Goal: Information Seeking & Learning: Learn about a topic

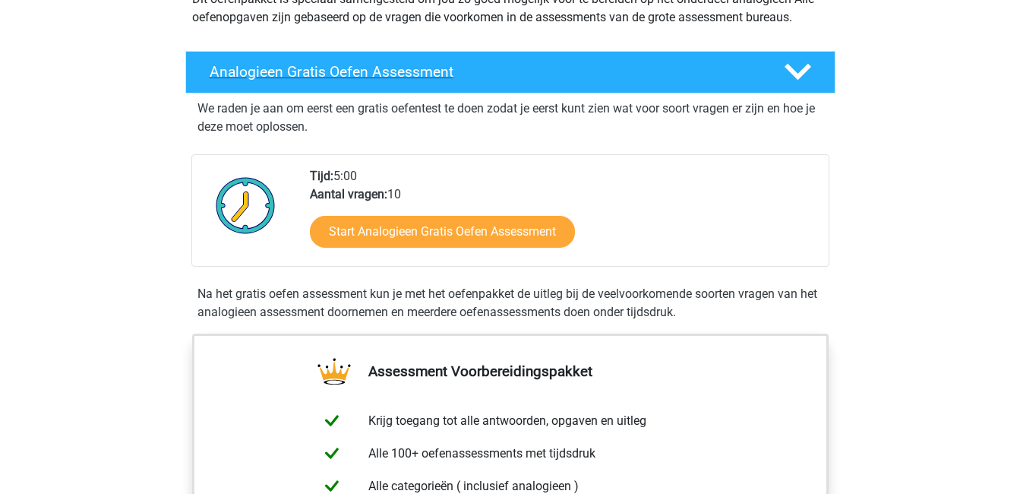
scroll to position [201, 0]
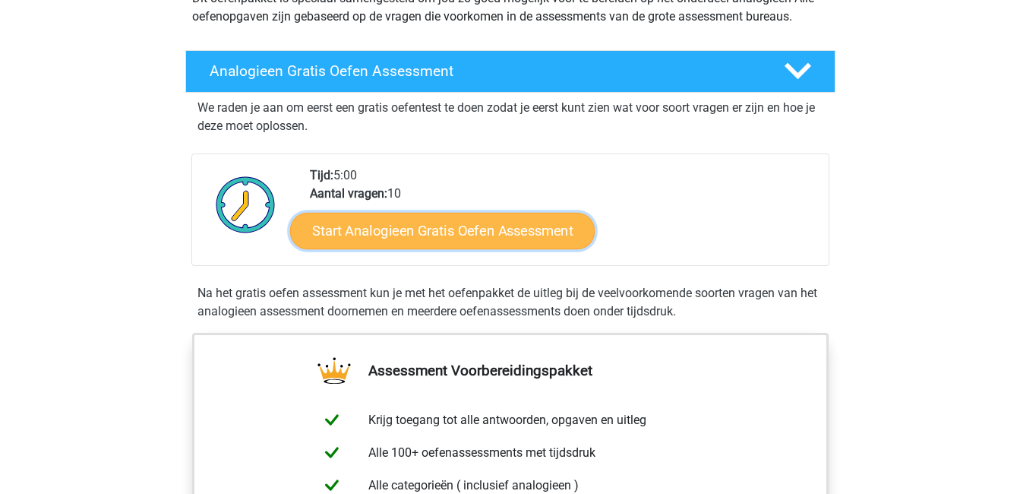
click at [404, 236] on link "Start Analogieen Gratis Oefen Assessment" at bounding box center [442, 230] width 305 height 36
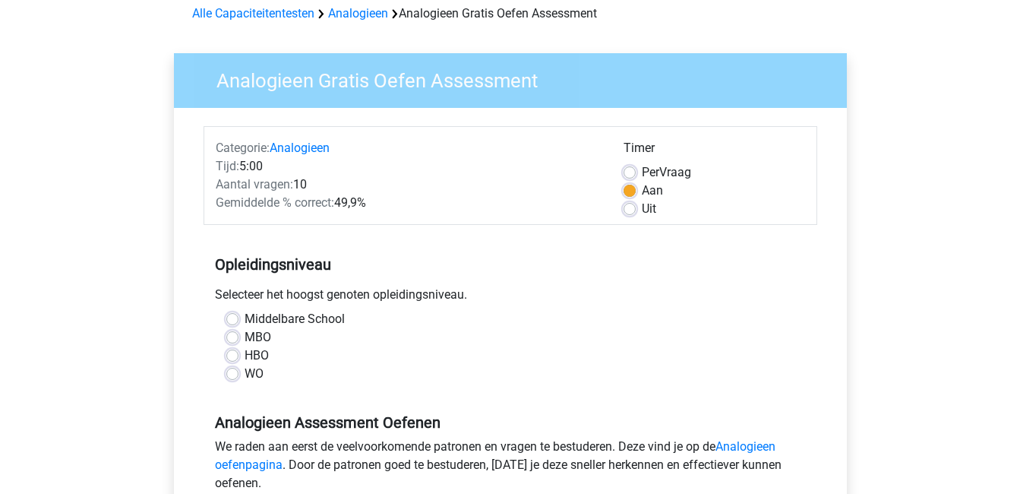
scroll to position [106, 0]
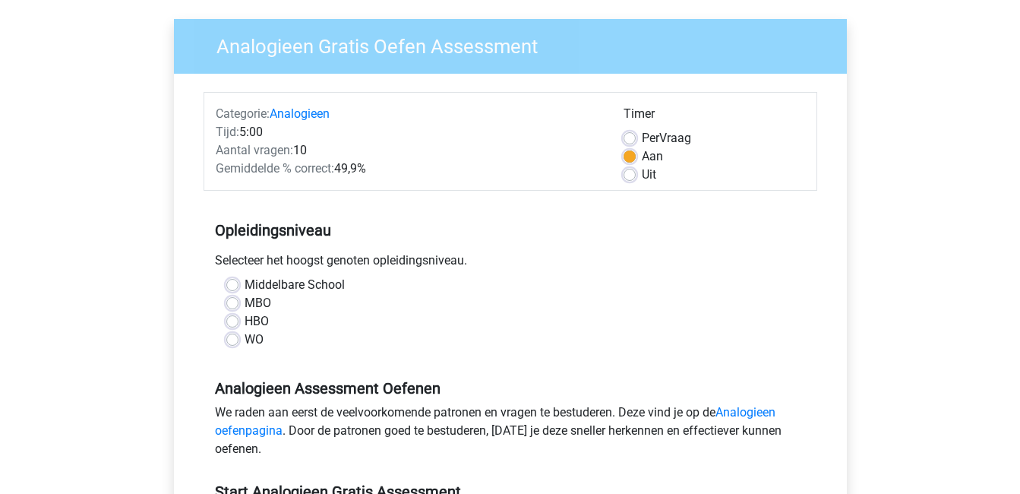
click at [245, 302] on label "MBO" at bounding box center [258, 303] width 27 height 18
click at [232, 302] on input "MBO" at bounding box center [232, 301] width 12 height 15
radio input "true"
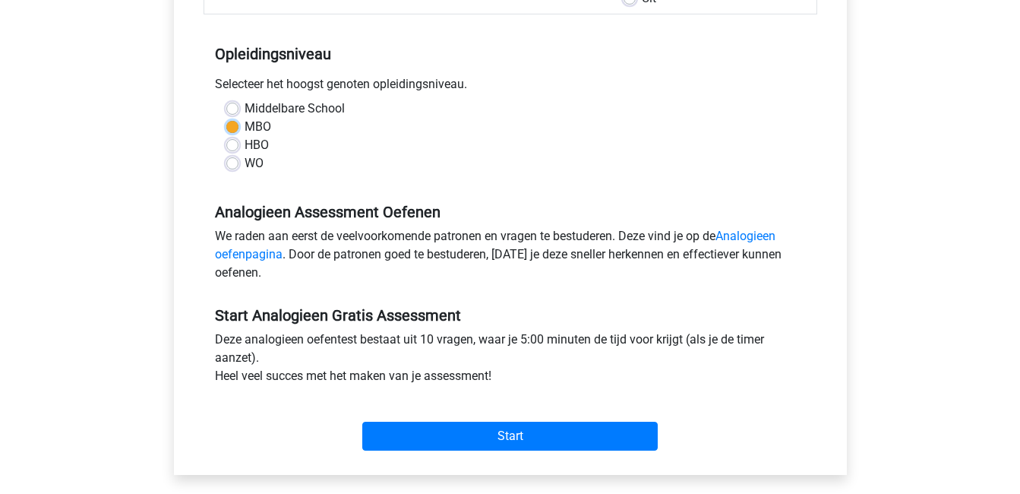
scroll to position [283, 0]
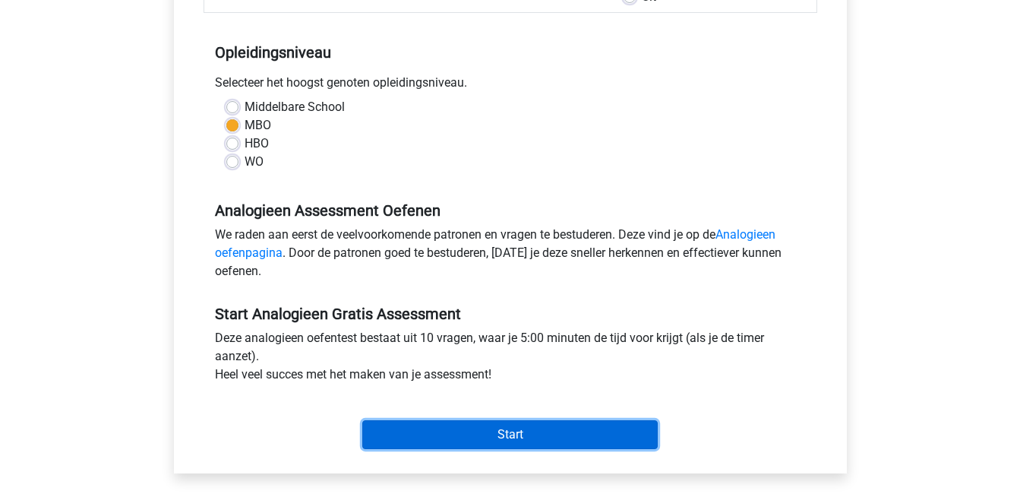
click at [450, 425] on input "Start" at bounding box center [510, 434] width 296 height 29
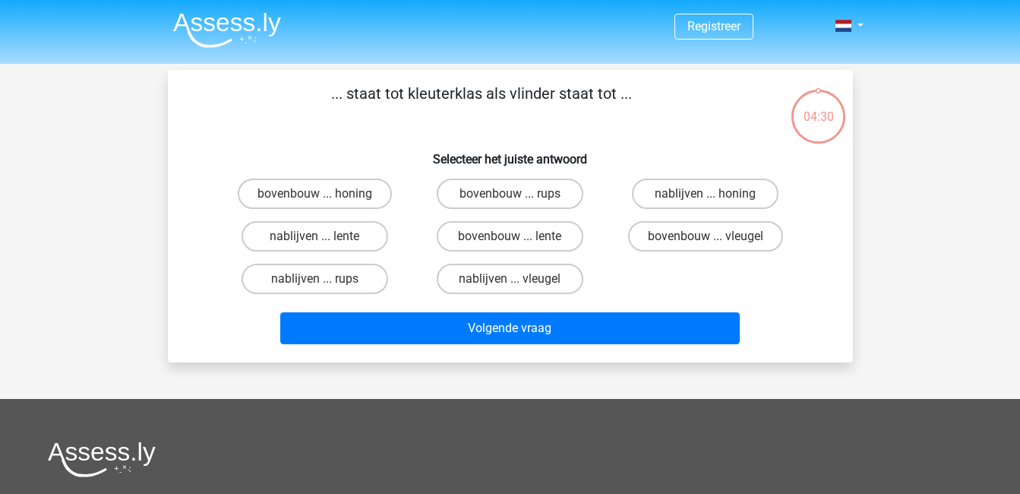
click at [319, 239] on input "nablijven ... lente" at bounding box center [320, 241] width 10 height 10
radio input "true"
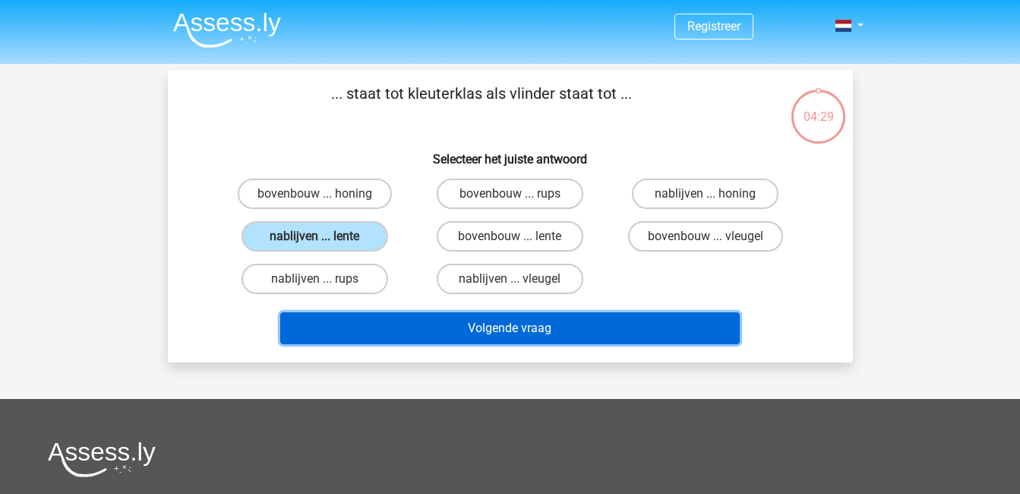
click at [384, 333] on button "Volgende vraag" at bounding box center [510, 328] width 460 height 32
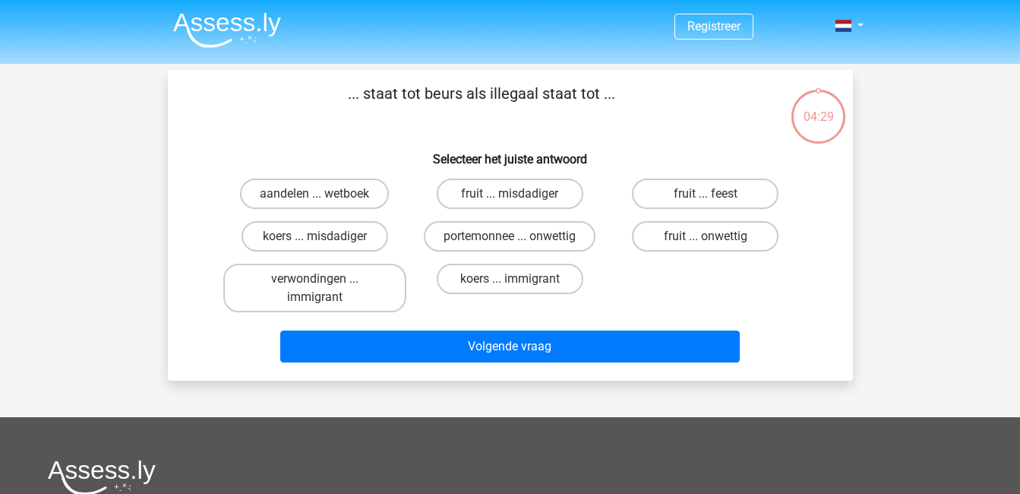
scroll to position [70, 0]
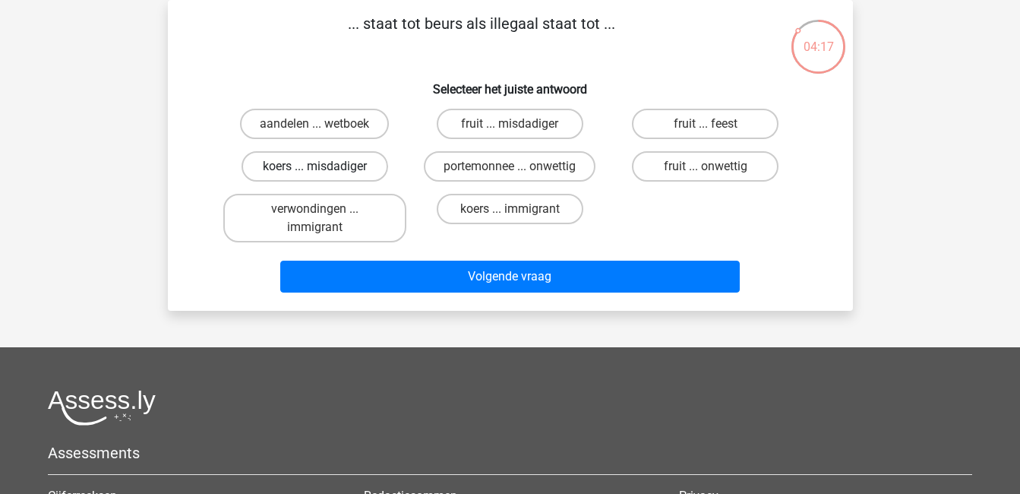
click at [307, 163] on label "koers ... misdadiger" at bounding box center [315, 166] width 147 height 30
click at [315, 166] on input "koers ... misdadiger" at bounding box center [320, 171] width 10 height 10
radio input "true"
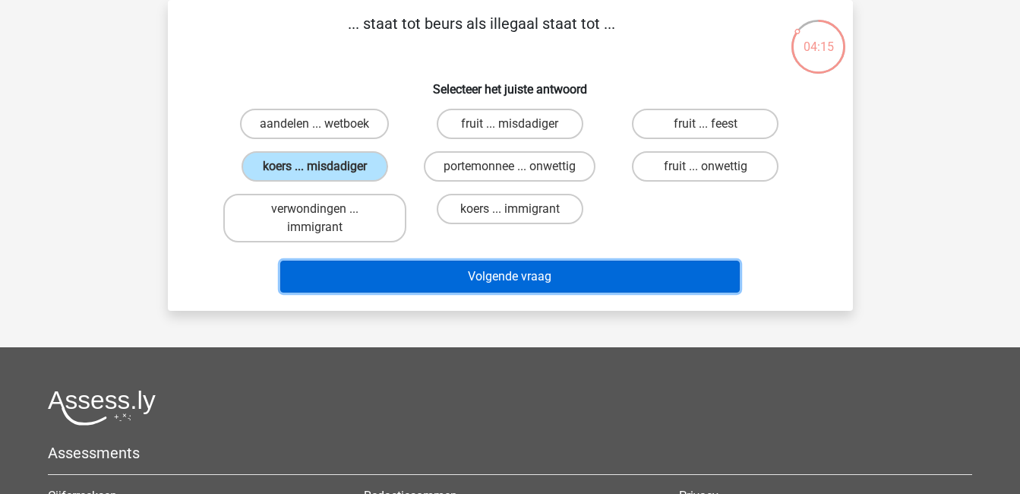
click at [409, 270] on button "Volgende vraag" at bounding box center [510, 277] width 460 height 32
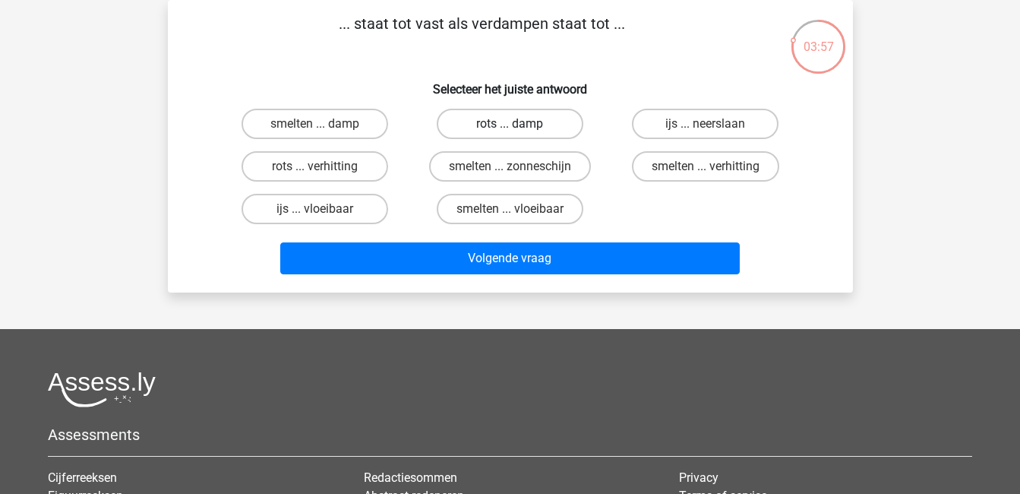
click at [489, 125] on label "rots ... damp" at bounding box center [510, 124] width 147 height 30
click at [510, 125] on input "rots ... damp" at bounding box center [515, 129] width 10 height 10
radio input "true"
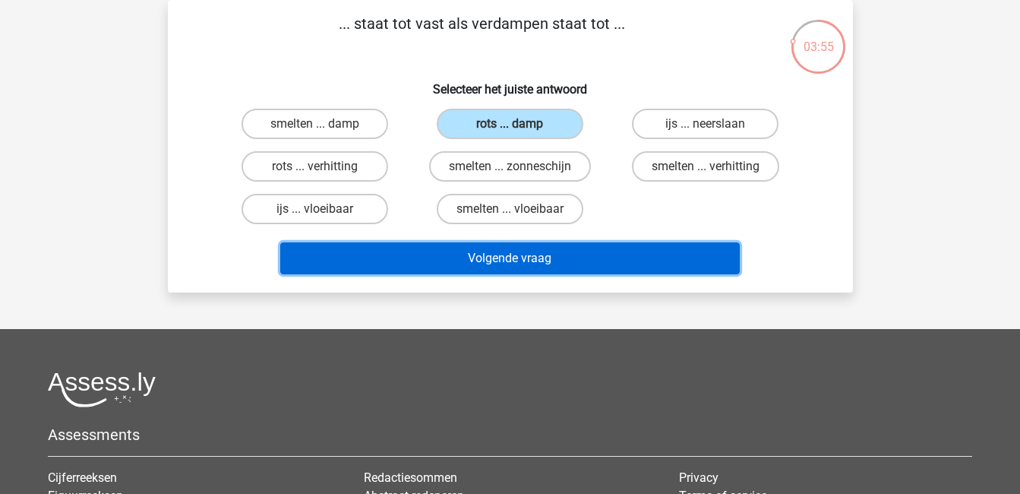
click at [472, 263] on button "Volgende vraag" at bounding box center [510, 258] width 460 height 32
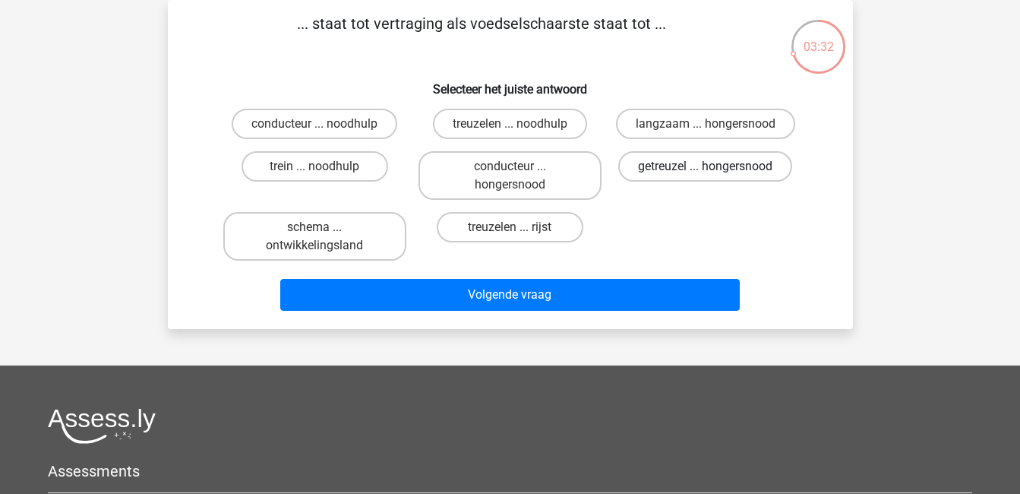
click at [662, 165] on label "getreuzel ... hongersnood" at bounding box center [705, 166] width 174 height 30
click at [706, 166] on input "getreuzel ... hongersnood" at bounding box center [711, 171] width 10 height 10
radio input "true"
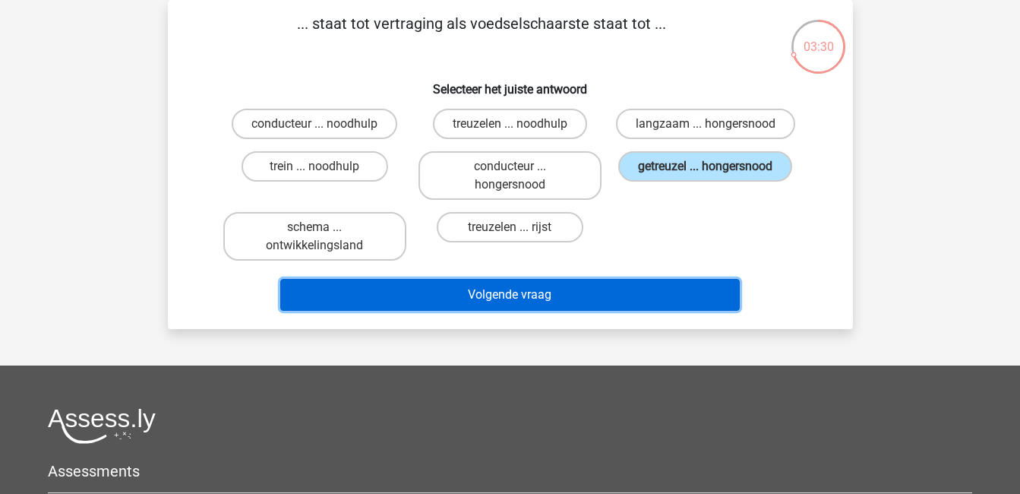
click at [560, 303] on button "Volgende vraag" at bounding box center [510, 295] width 460 height 32
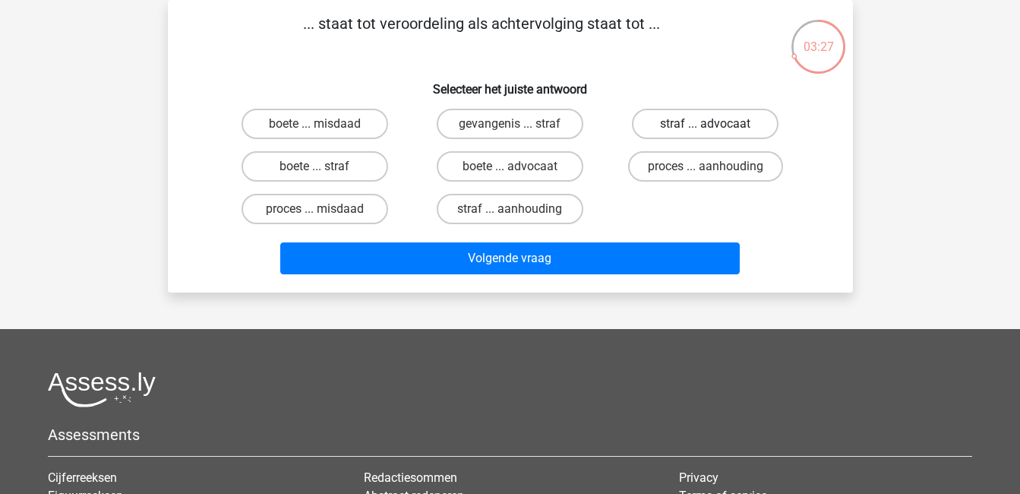
click at [649, 127] on label "straf ... advocaat" at bounding box center [705, 124] width 147 height 30
click at [706, 127] on input "straf ... advocaat" at bounding box center [711, 129] width 10 height 10
radio input "true"
click at [547, 128] on label "gevangenis ... straf" at bounding box center [510, 124] width 147 height 30
click at [520, 128] on input "gevangenis ... straf" at bounding box center [515, 129] width 10 height 10
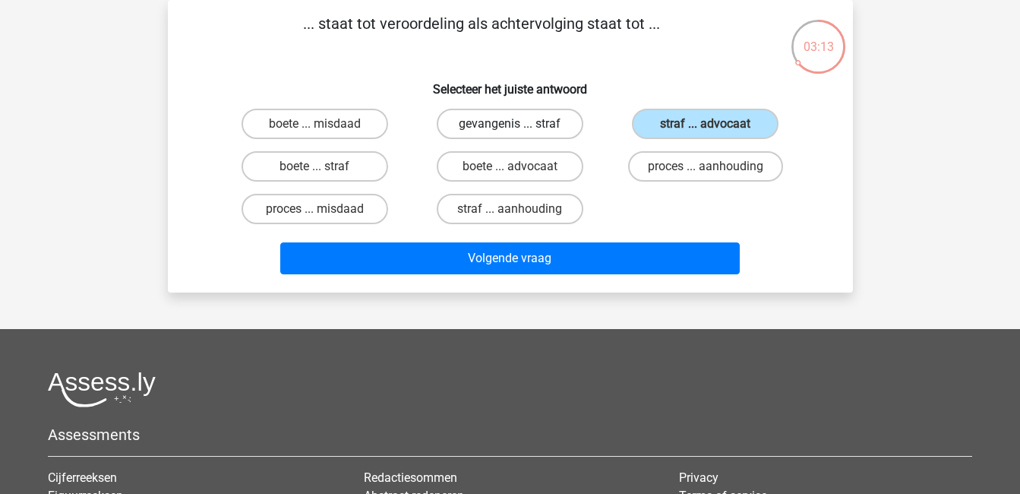
radio input "true"
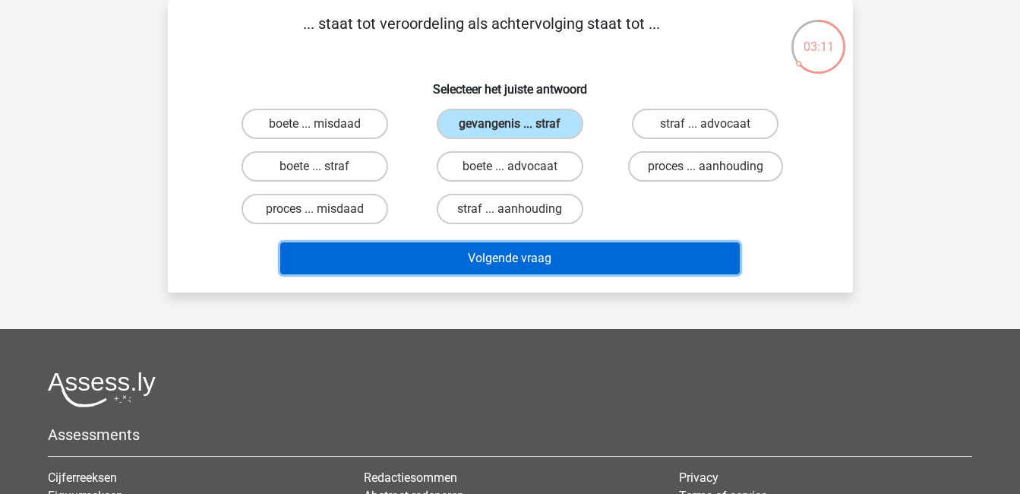
click at [513, 255] on button "Volgende vraag" at bounding box center [510, 258] width 460 height 32
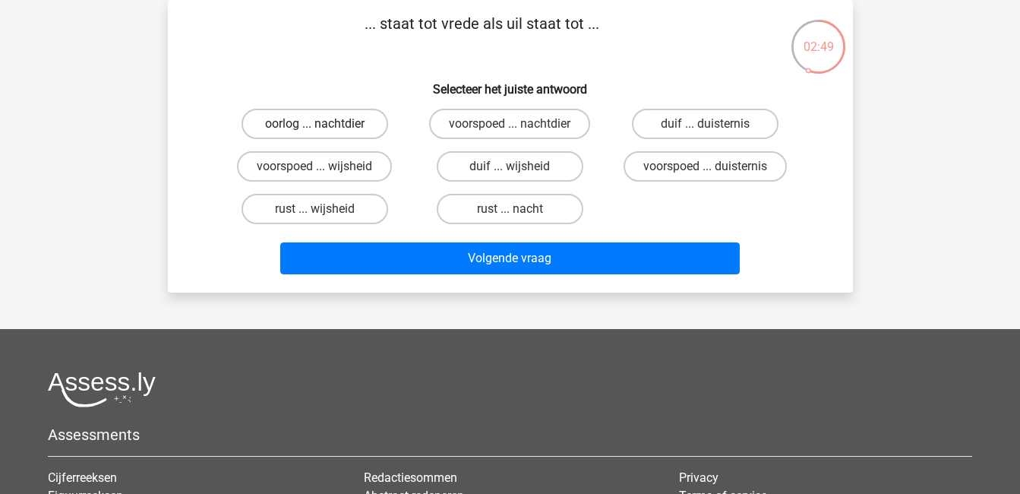
click at [330, 119] on label "oorlog ... nachtdier" at bounding box center [315, 124] width 147 height 30
click at [324, 124] on input "oorlog ... nachtdier" at bounding box center [320, 129] width 10 height 10
radio input "true"
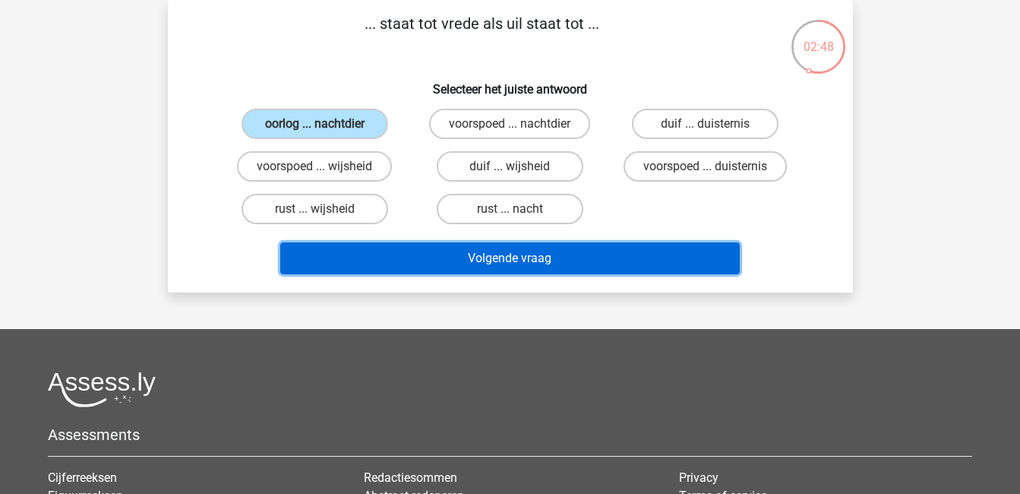
click at [412, 265] on button "Volgende vraag" at bounding box center [510, 258] width 460 height 32
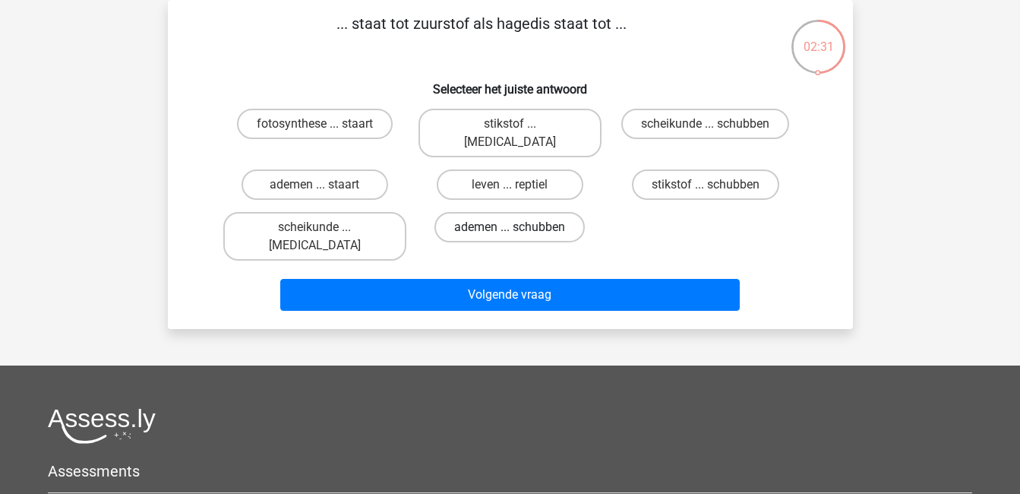
click at [488, 212] on label "ademen ... schubben" at bounding box center [510, 227] width 150 height 30
click at [510, 227] on input "ademen ... schubben" at bounding box center [515, 232] width 10 height 10
radio input "true"
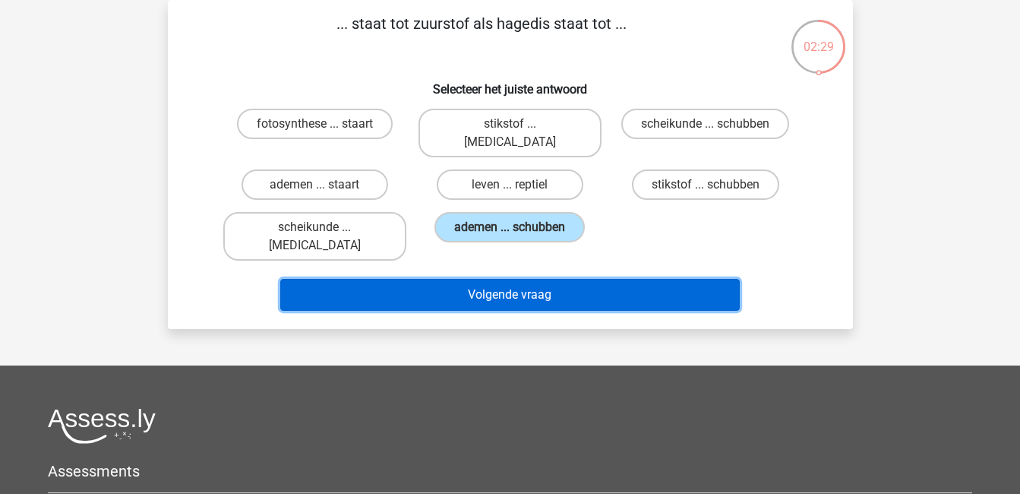
click at [463, 279] on button "Volgende vraag" at bounding box center [510, 295] width 460 height 32
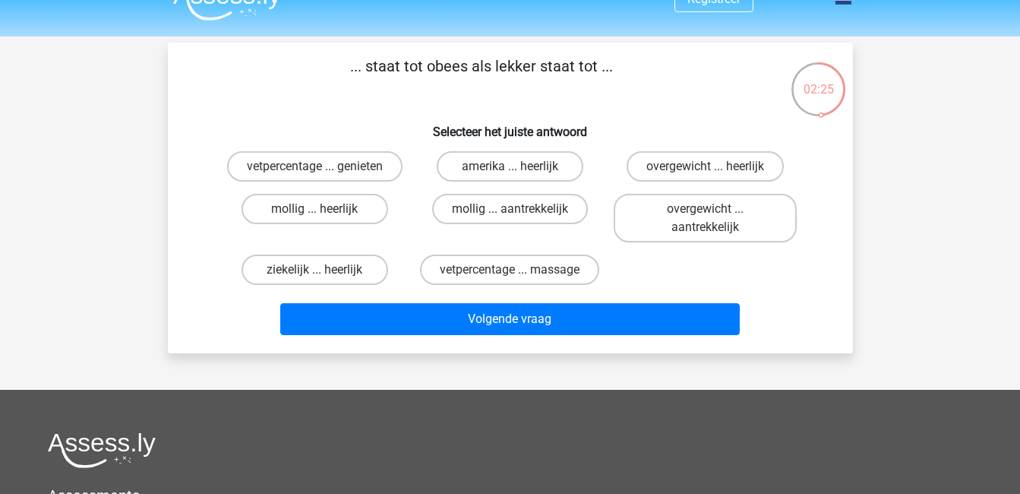
scroll to position [26, 0]
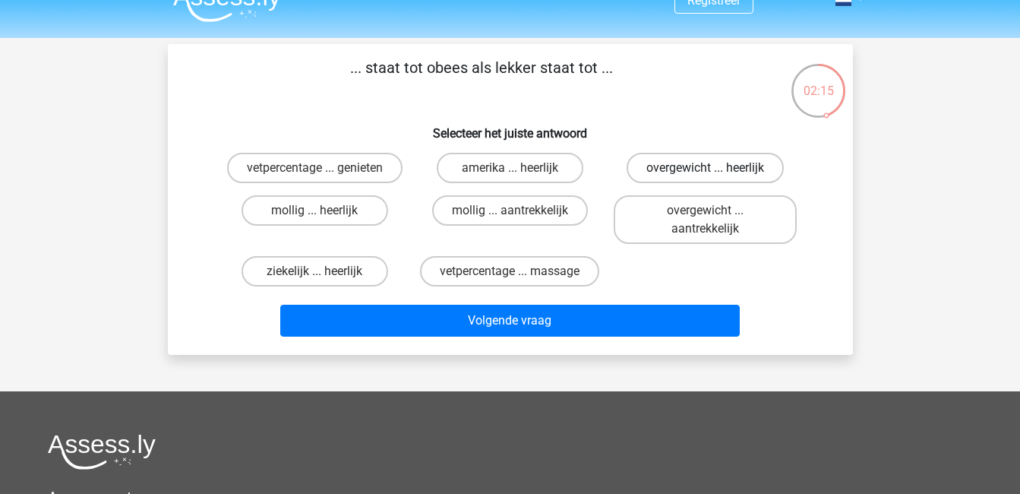
click at [691, 174] on label "overgewicht ... heerlijk" at bounding box center [705, 168] width 157 height 30
click at [706, 174] on input "overgewicht ... heerlijk" at bounding box center [711, 173] width 10 height 10
radio input "true"
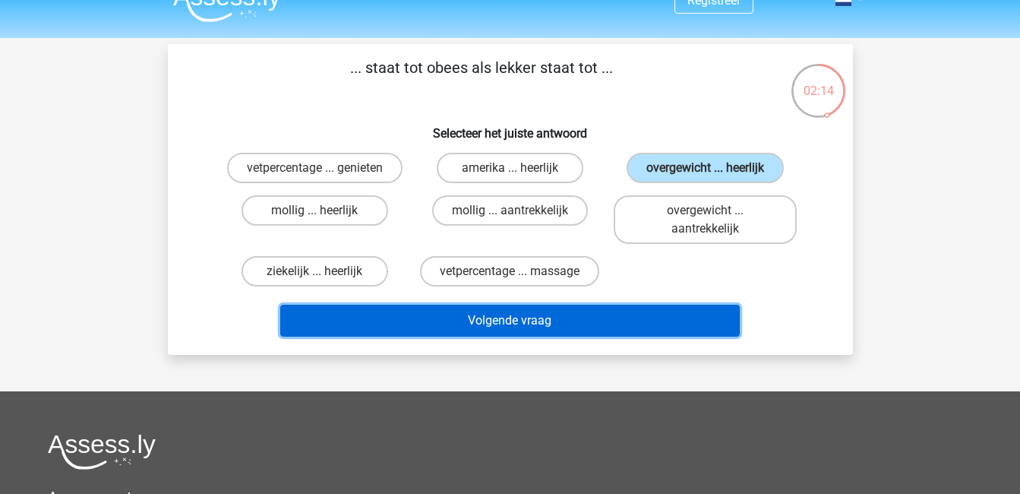
click at [552, 319] on button "Volgende vraag" at bounding box center [510, 321] width 460 height 32
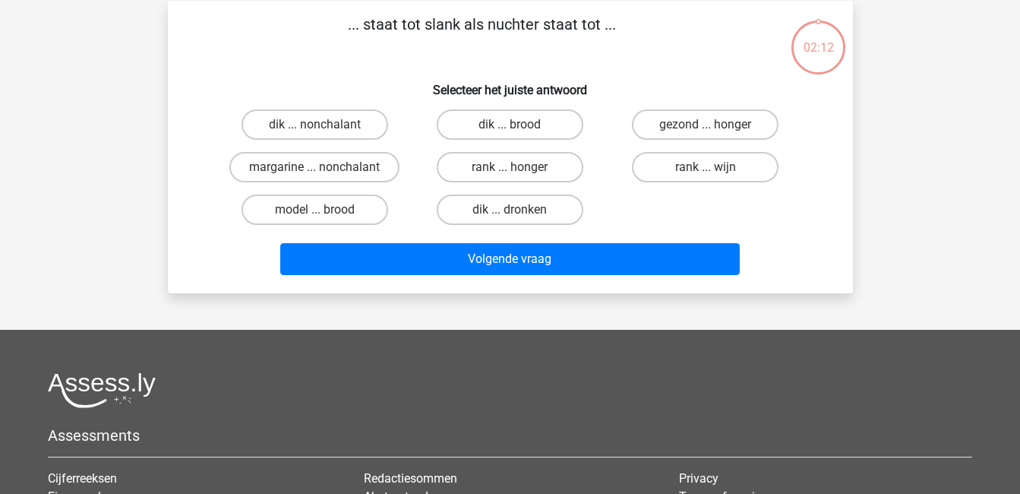
scroll to position [70, 0]
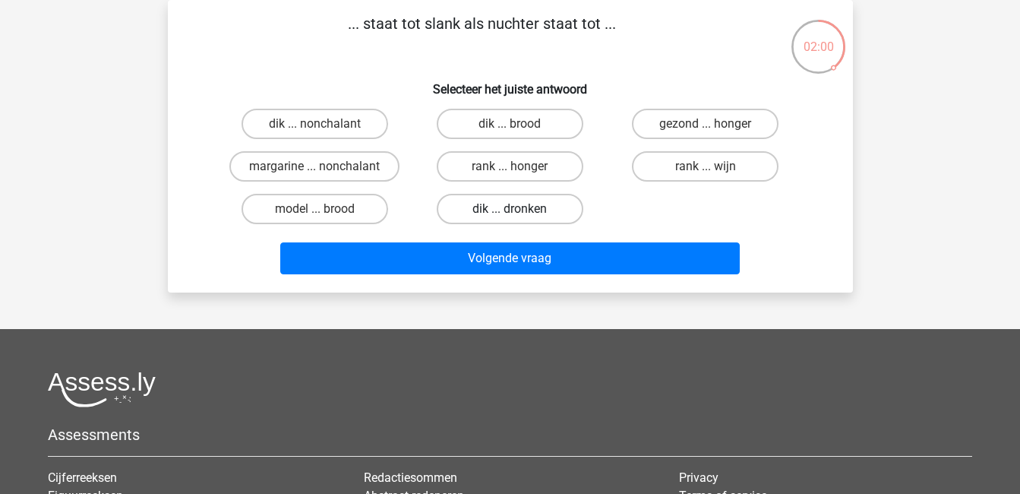
click at [504, 217] on label "dik ... dronken" at bounding box center [510, 209] width 147 height 30
click at [510, 217] on input "dik ... dronken" at bounding box center [515, 214] width 10 height 10
radio input "true"
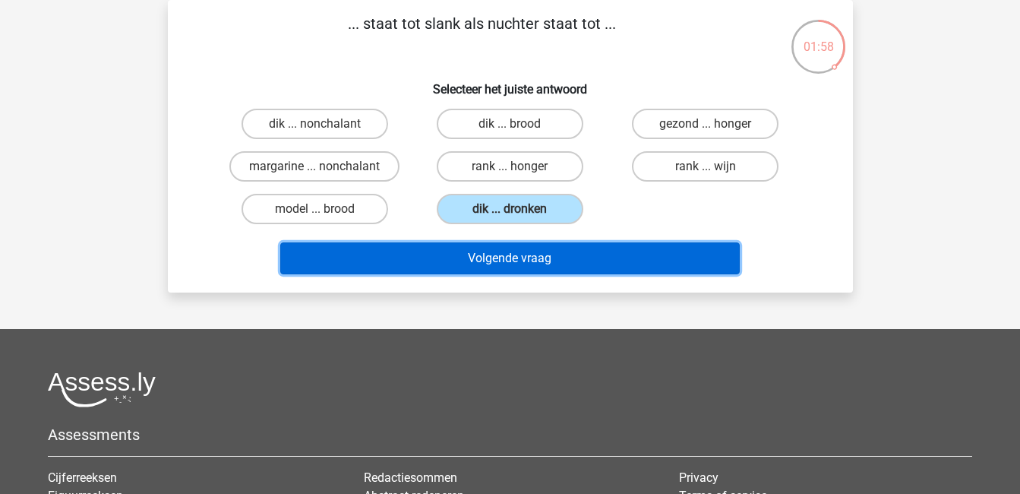
click at [500, 256] on button "Volgende vraag" at bounding box center [510, 258] width 460 height 32
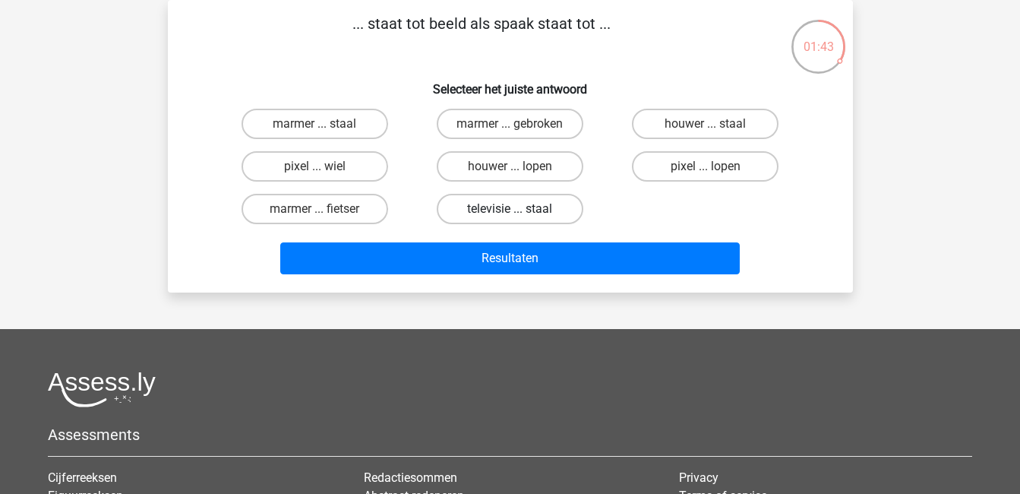
click at [503, 214] on label "televisie ... staal" at bounding box center [510, 209] width 147 height 30
click at [510, 214] on input "televisie ... staal" at bounding box center [515, 214] width 10 height 10
radio input "true"
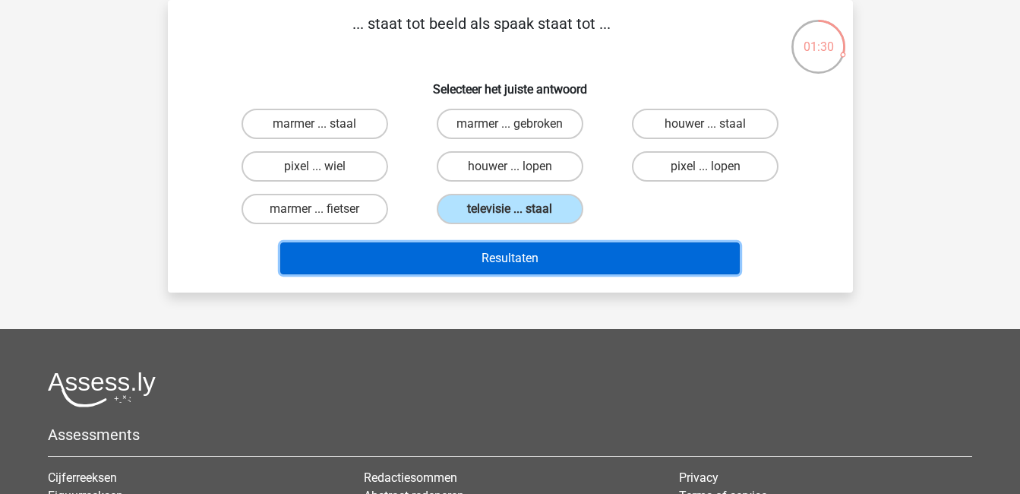
click at [420, 251] on button "Resultaten" at bounding box center [510, 258] width 460 height 32
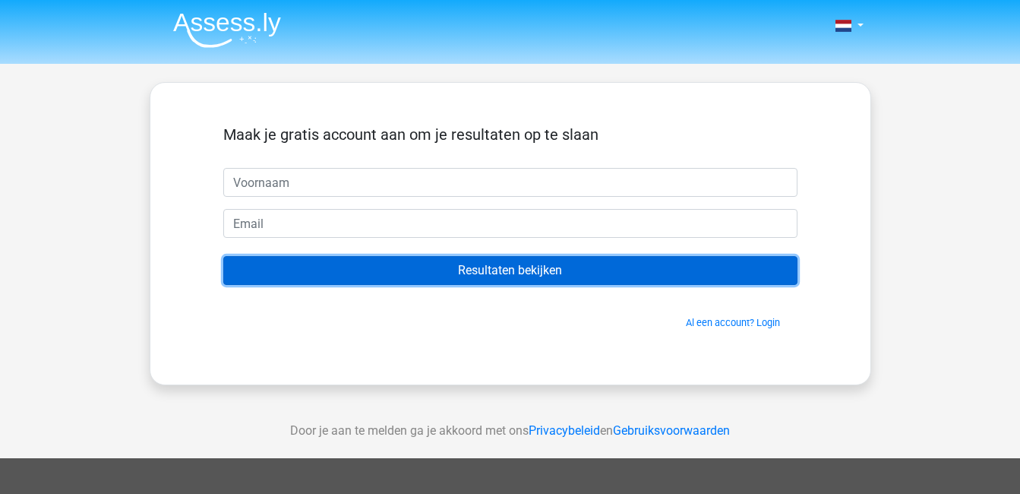
click at [419, 274] on input "Resultaten bekijken" at bounding box center [510, 270] width 574 height 29
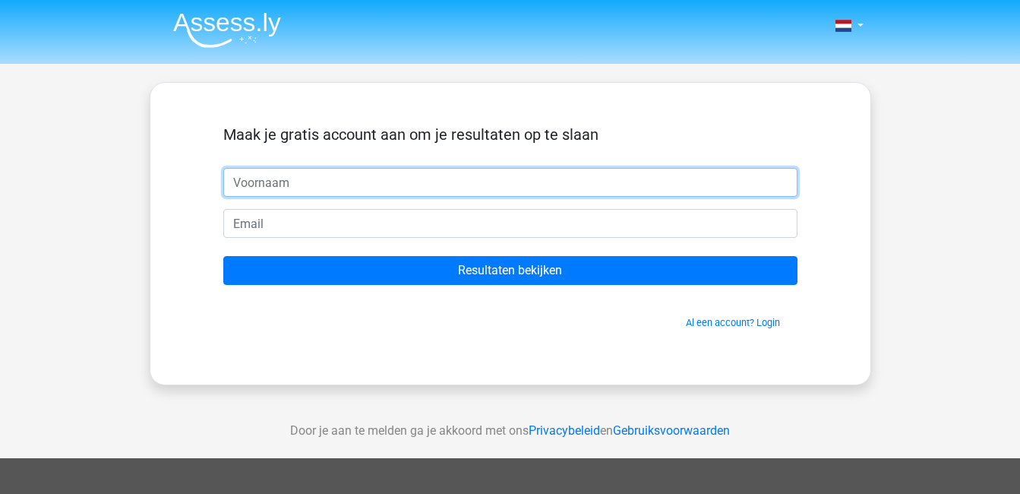
click at [319, 179] on input "text" at bounding box center [510, 182] width 574 height 29
type input "mark"
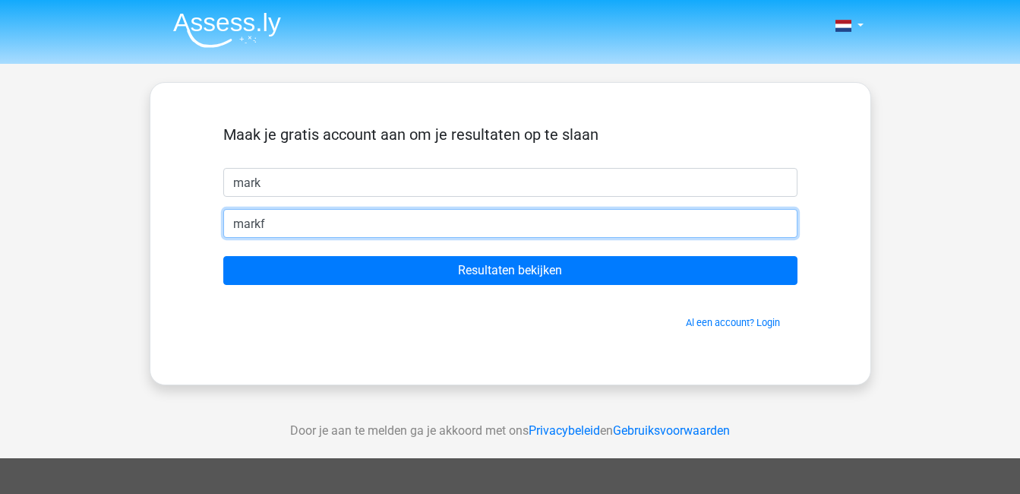
type input "[EMAIL_ADDRESS][DOMAIN_NAME]"
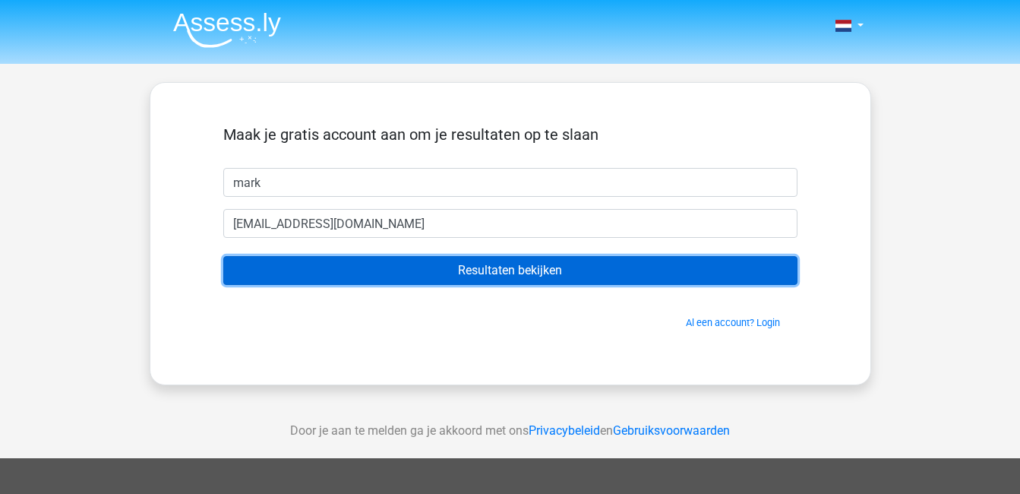
click at [301, 276] on input "Resultaten bekijken" at bounding box center [510, 270] width 574 height 29
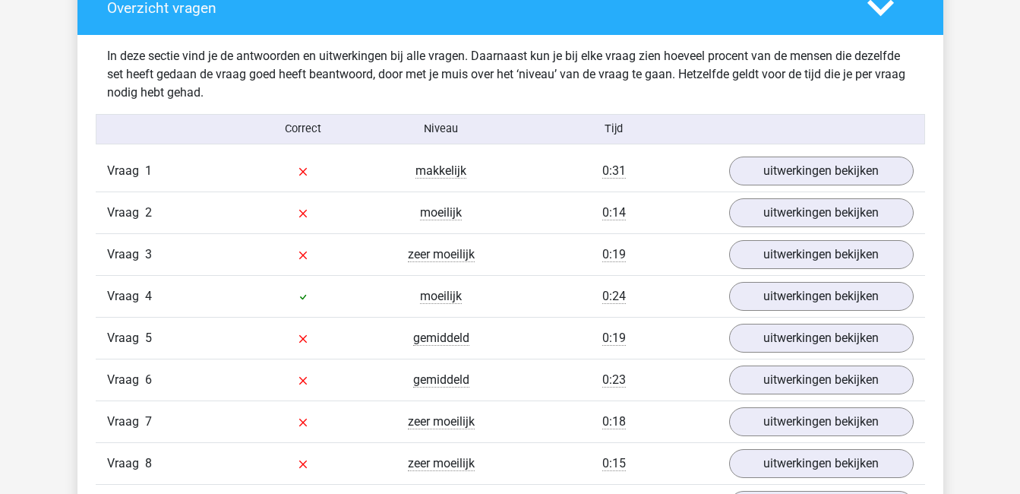
scroll to position [1161, 0]
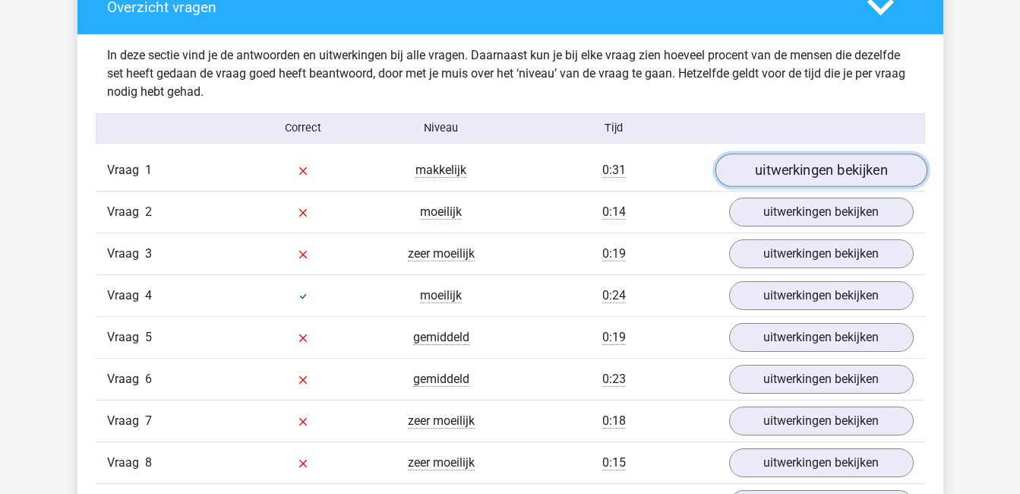
click at [834, 175] on link "uitwerkingen bekijken" at bounding box center [821, 169] width 212 height 33
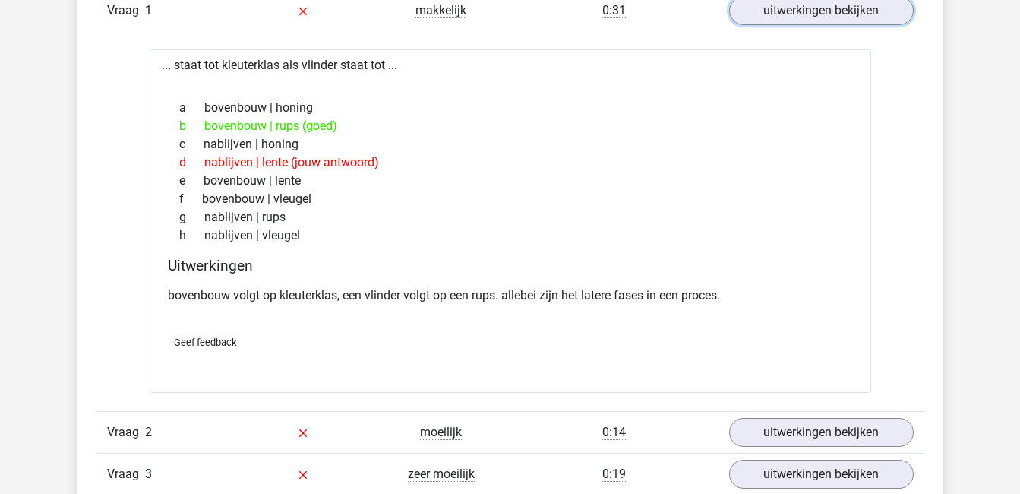
scroll to position [1320, 0]
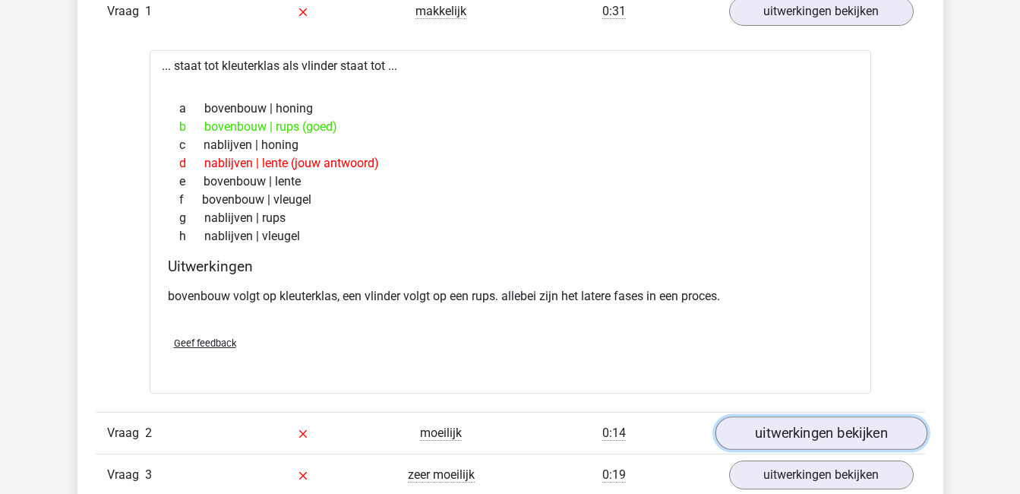
click at [764, 432] on link "uitwerkingen bekijken" at bounding box center [821, 432] width 212 height 33
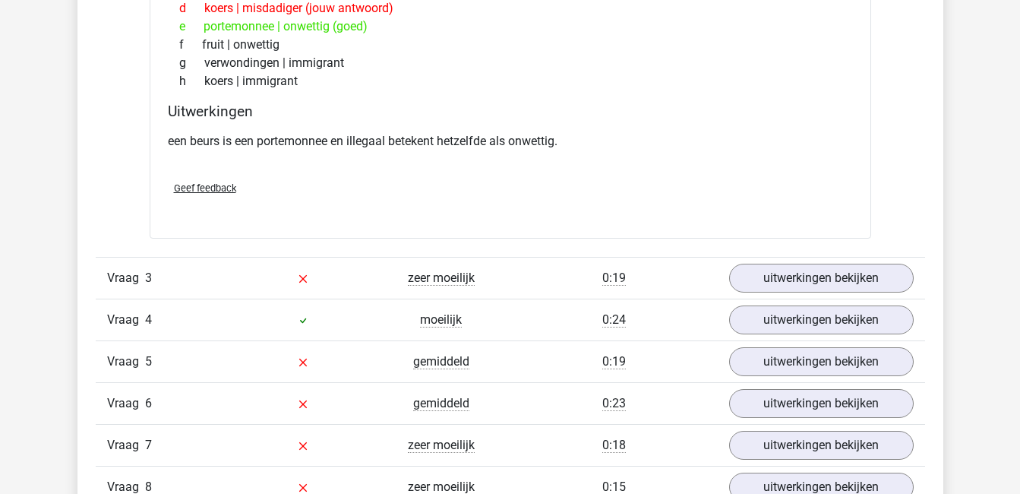
scroll to position [1898, 0]
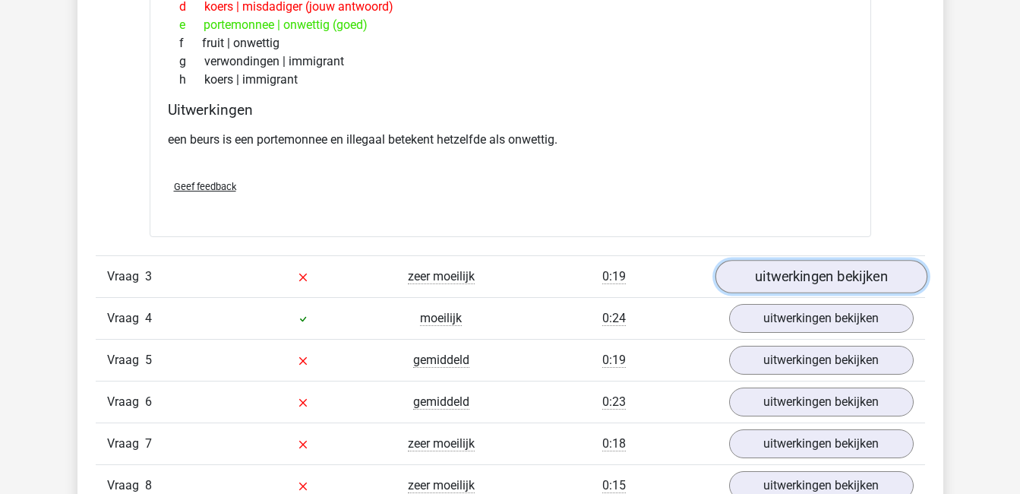
click at [811, 272] on link "uitwerkingen bekijken" at bounding box center [821, 277] width 212 height 33
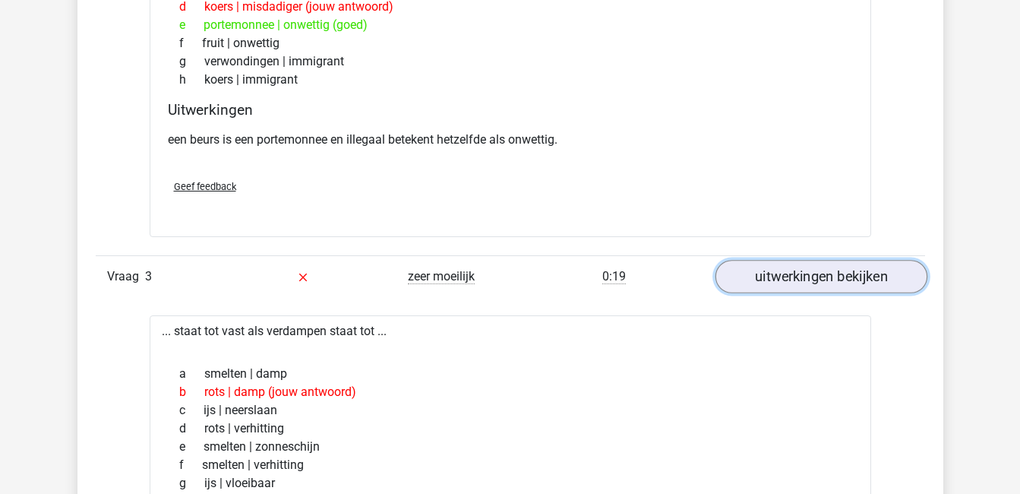
click at [811, 272] on link "uitwerkingen bekijken" at bounding box center [821, 277] width 212 height 33
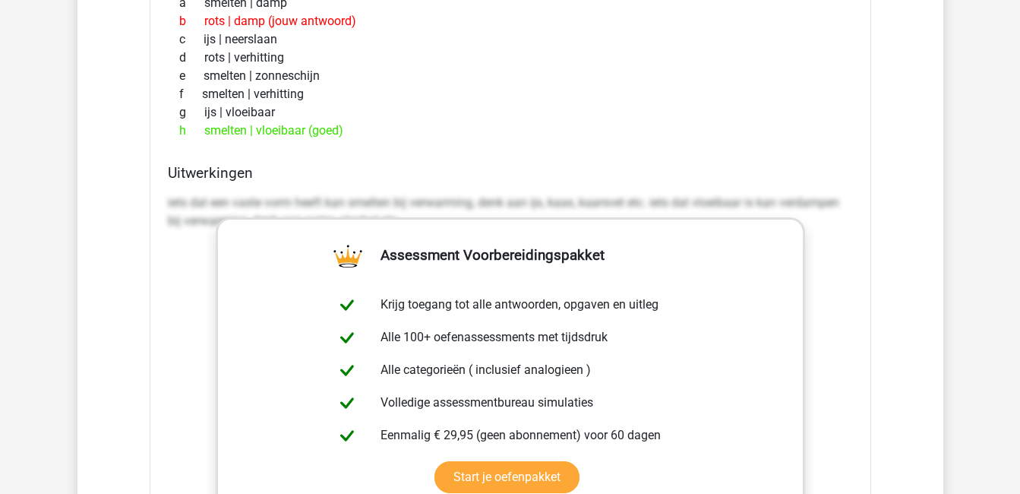
scroll to position [2266, 0]
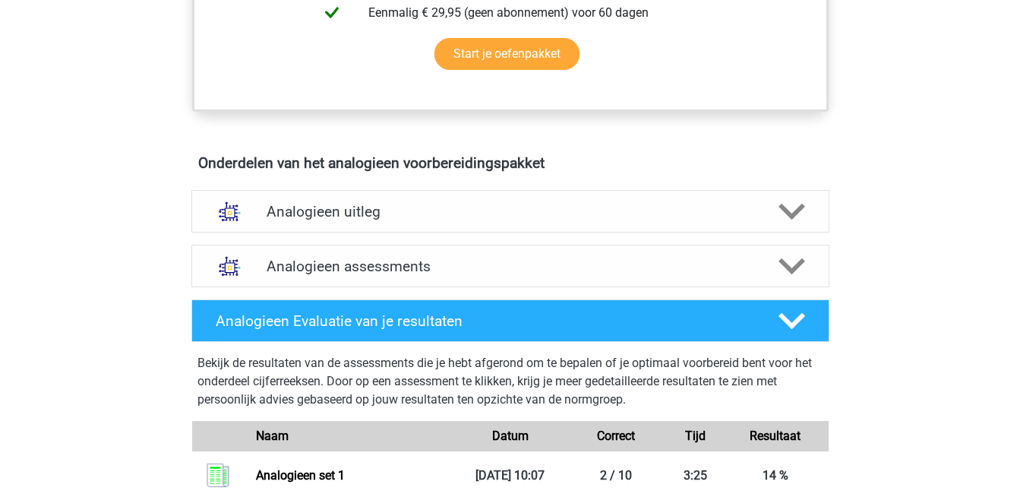
scroll to position [738, 0]
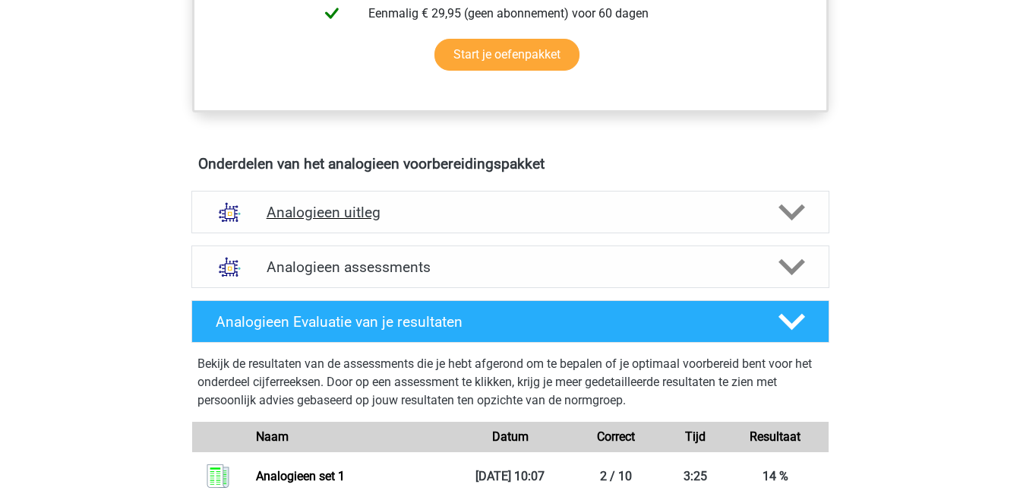
click at [473, 213] on h4 "Analogieen uitleg" at bounding box center [511, 212] width 488 height 17
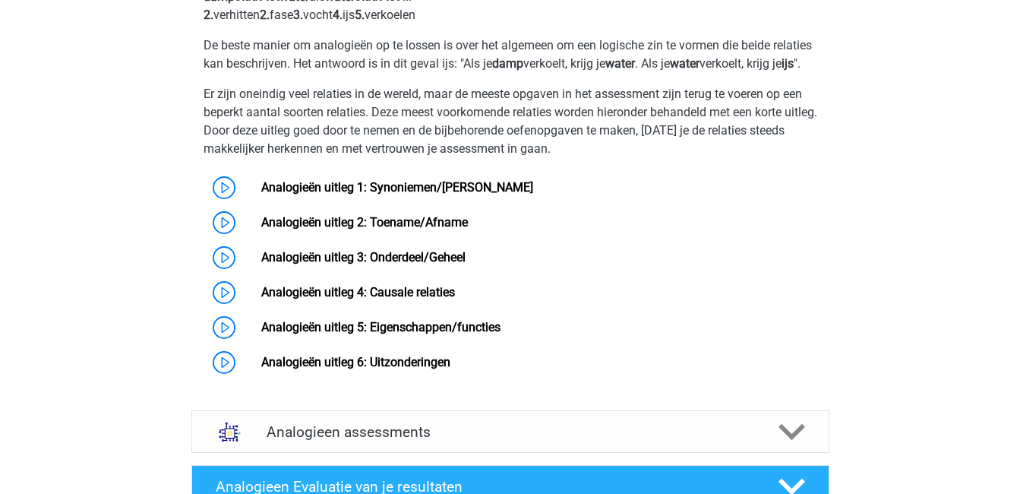
scroll to position [1045, 0]
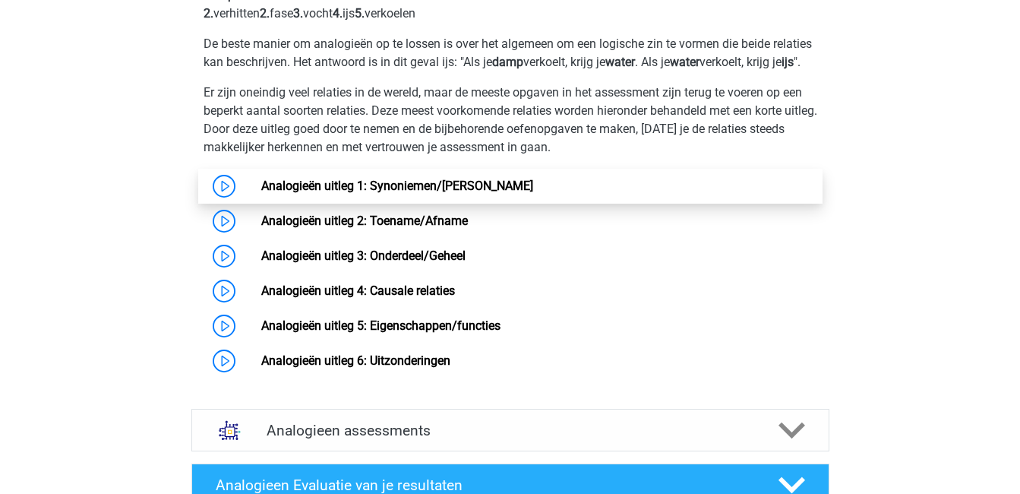
click at [261, 193] on link "Analogieën uitleg 1: Synoniemen/[PERSON_NAME]" at bounding box center [397, 186] width 272 height 14
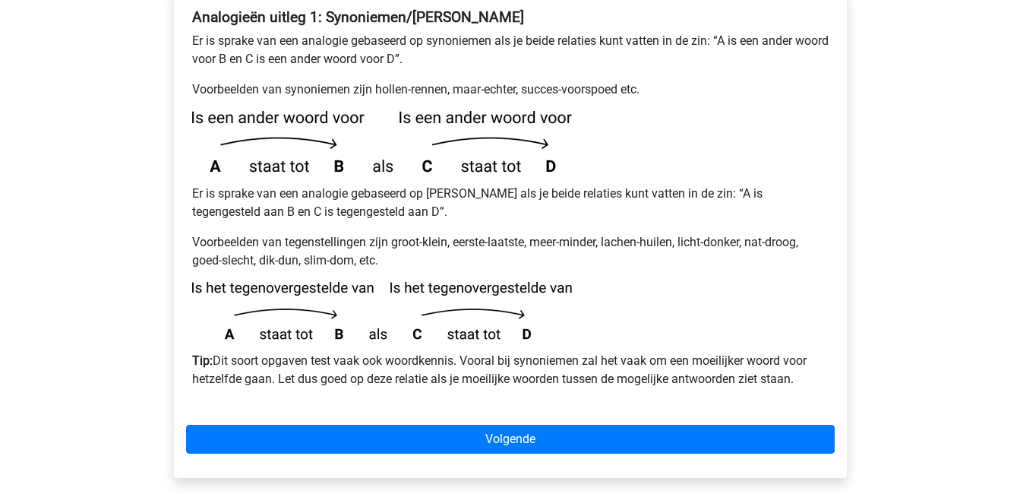
scroll to position [310, 0]
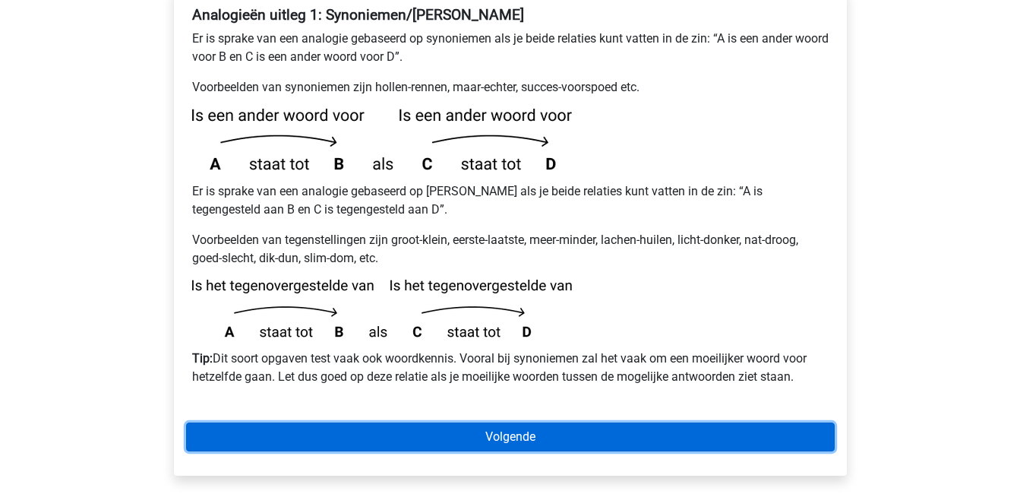
click at [344, 422] on link "Volgende" at bounding box center [510, 436] width 649 height 29
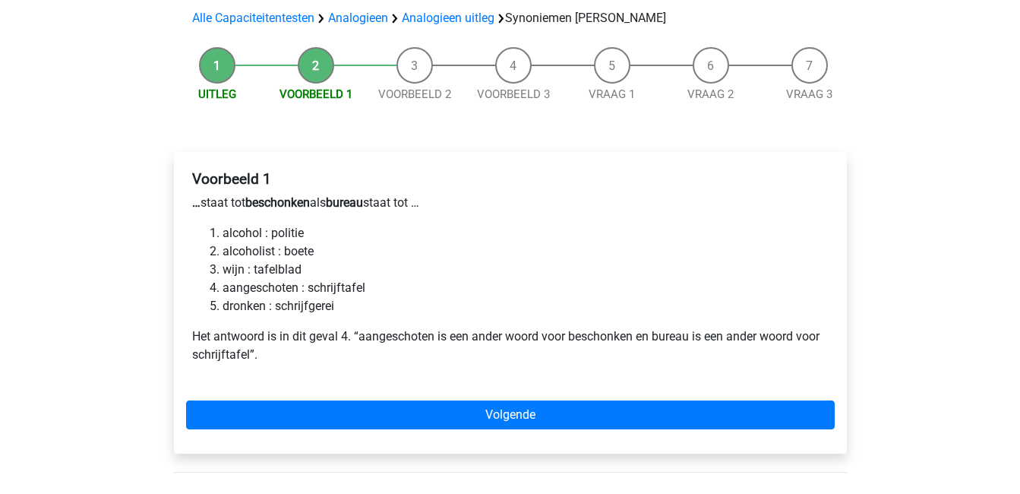
scroll to position [147, 0]
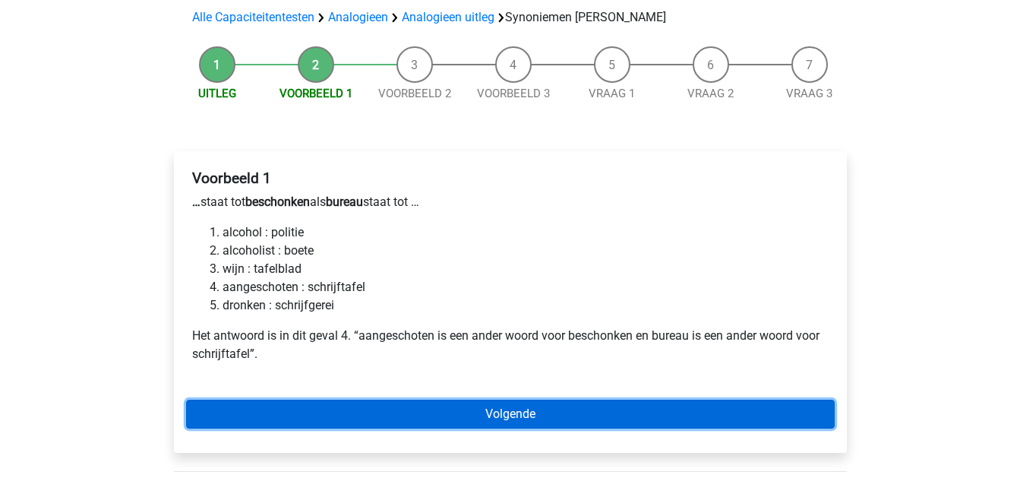
click at [344, 400] on link "Volgende" at bounding box center [510, 414] width 649 height 29
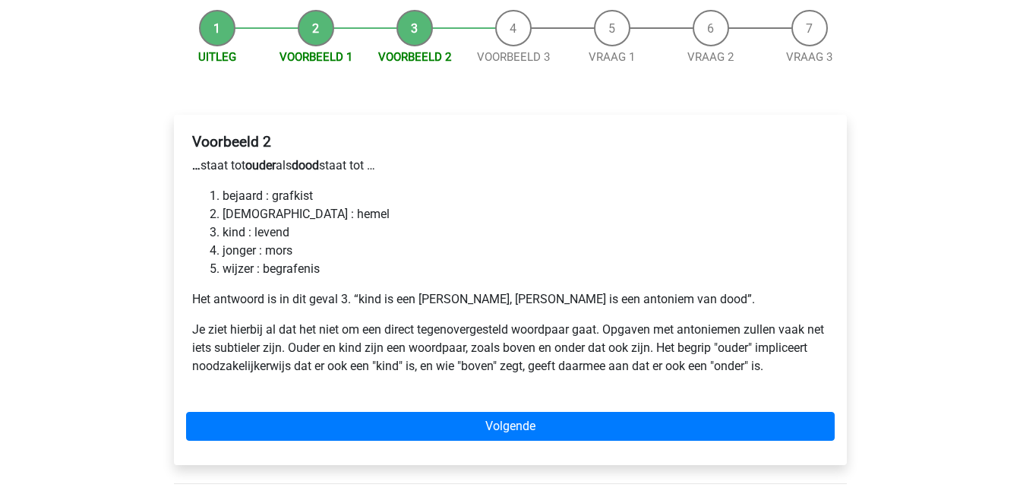
scroll to position [207, 0]
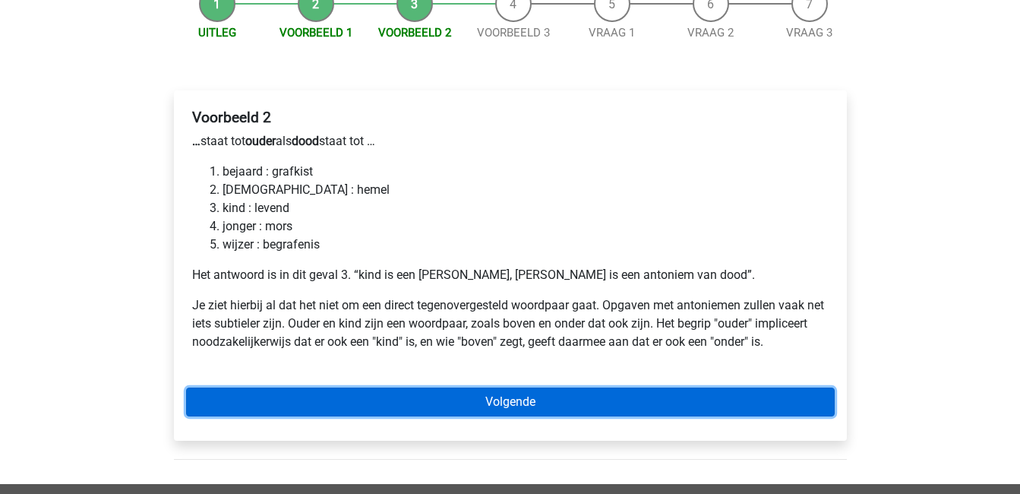
click at [349, 387] on link "Volgende" at bounding box center [510, 401] width 649 height 29
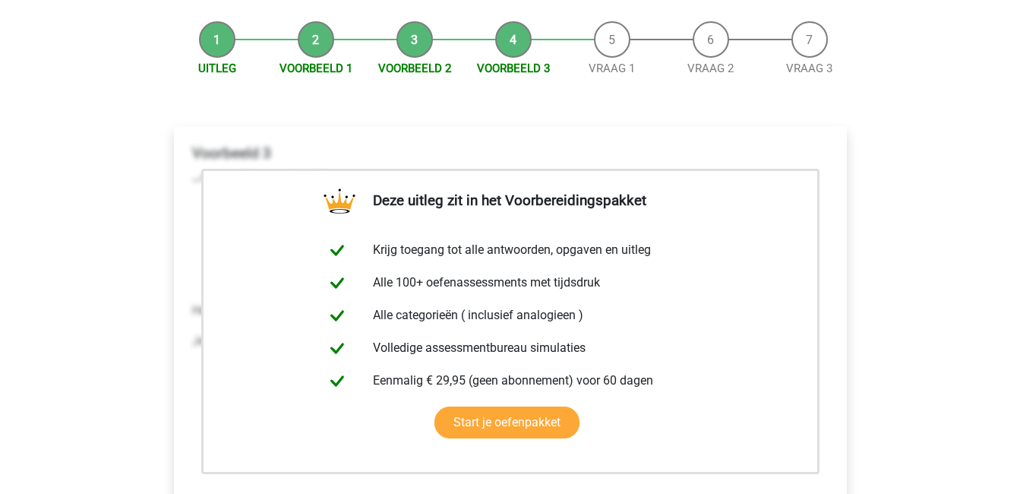
scroll to position [172, 0]
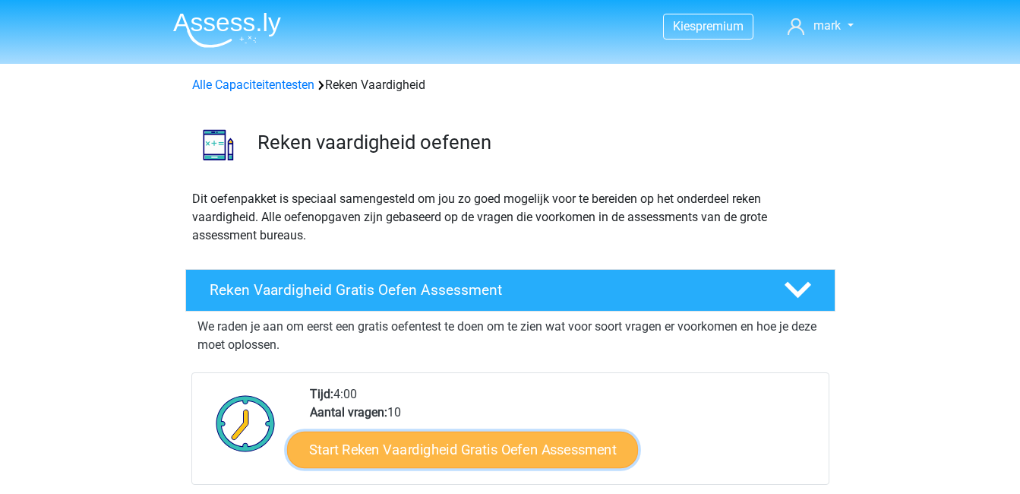
click at [405, 454] on link "Start Reken Vaardigheid Gratis Oefen Assessment" at bounding box center [462, 449] width 351 height 36
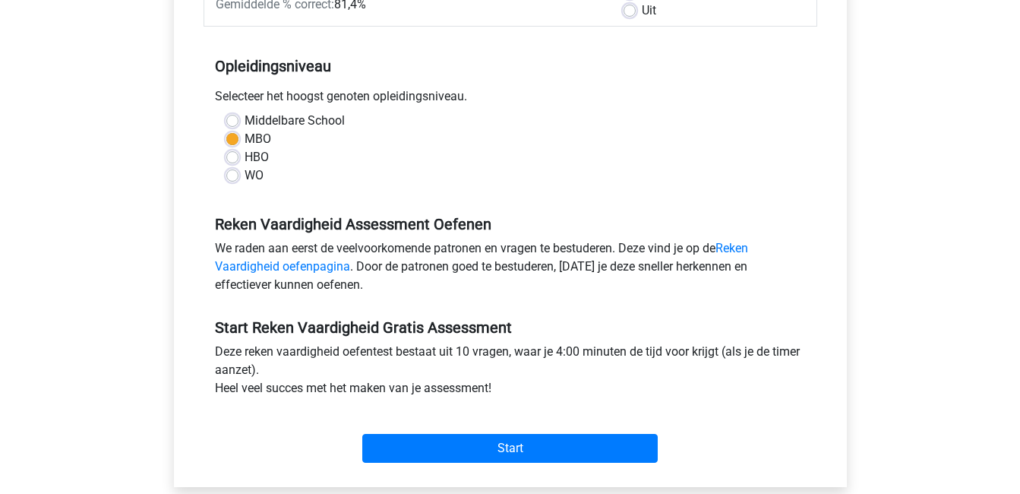
scroll to position [270, 0]
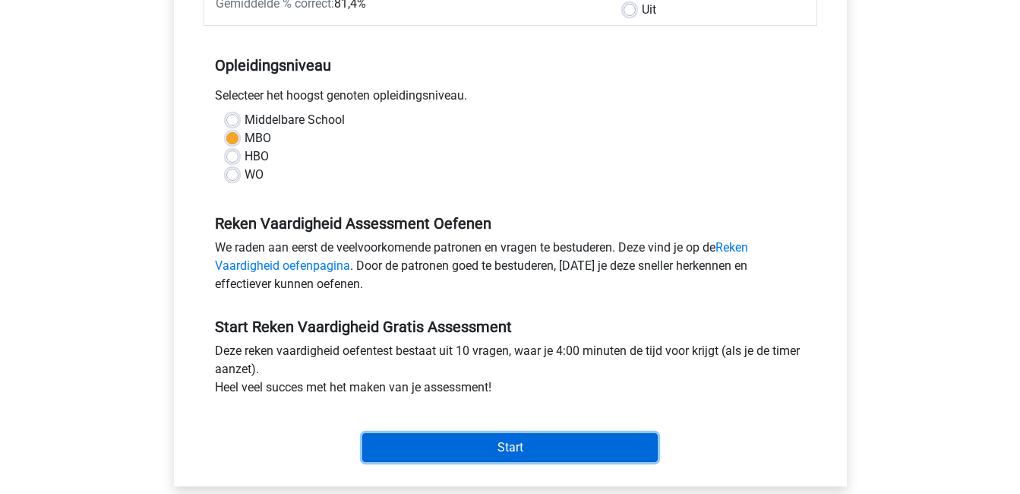
click at [455, 457] on input "Start" at bounding box center [510, 447] width 296 height 29
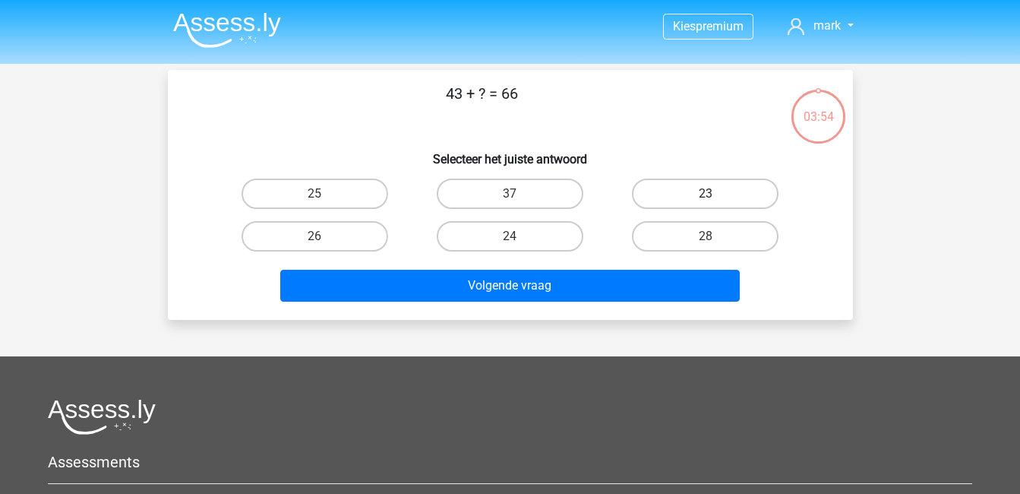
click at [710, 188] on label "23" at bounding box center [705, 194] width 147 height 30
click at [710, 194] on input "23" at bounding box center [711, 199] width 10 height 10
radio input "true"
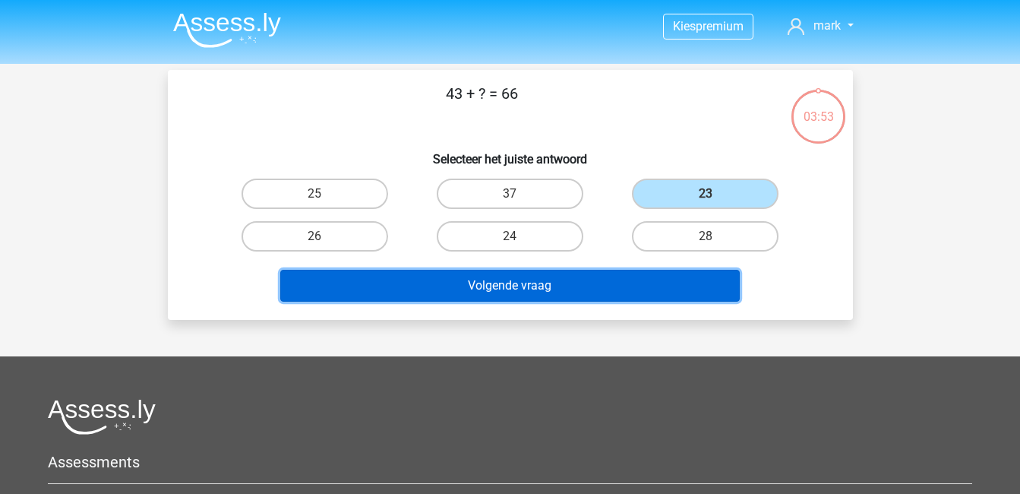
click at [597, 292] on button "Volgende vraag" at bounding box center [510, 286] width 460 height 32
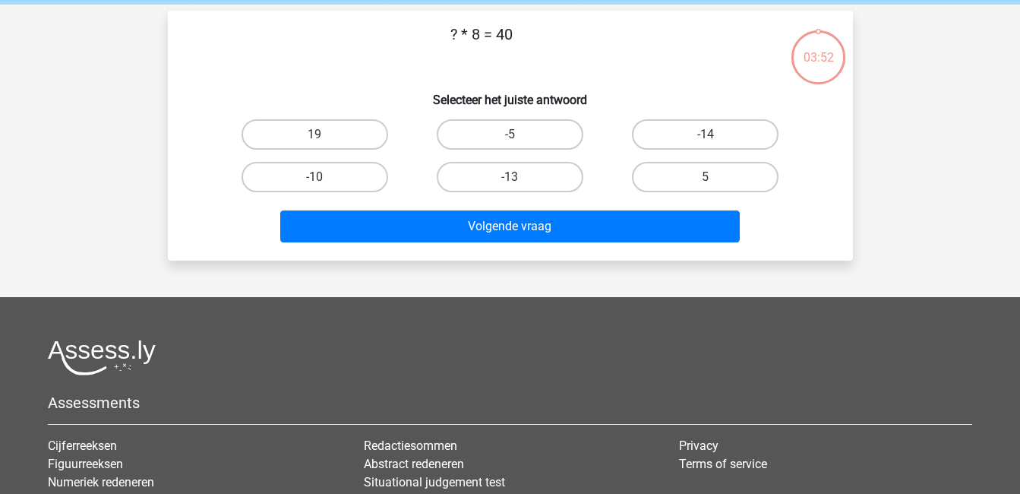
scroll to position [70, 0]
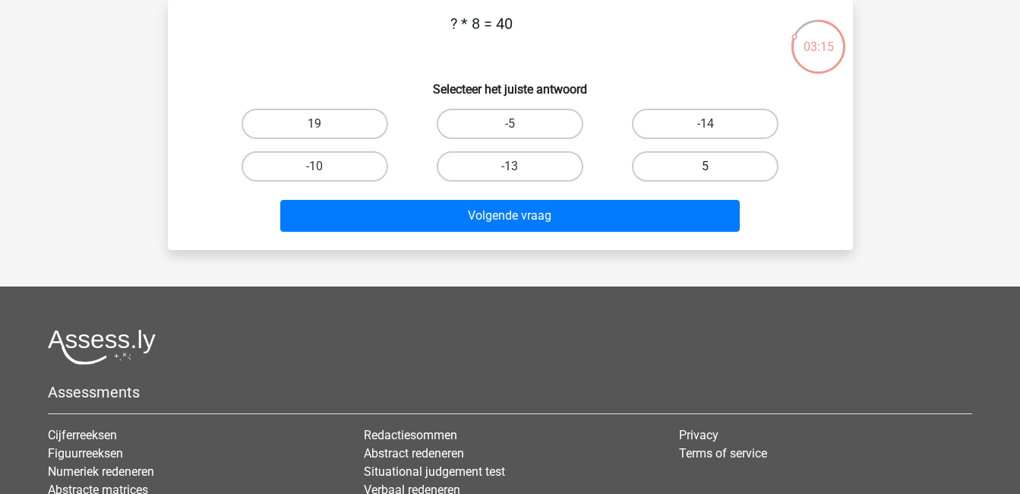
click at [713, 164] on label "5" at bounding box center [705, 166] width 147 height 30
click at [713, 166] on input "5" at bounding box center [711, 171] width 10 height 10
radio input "true"
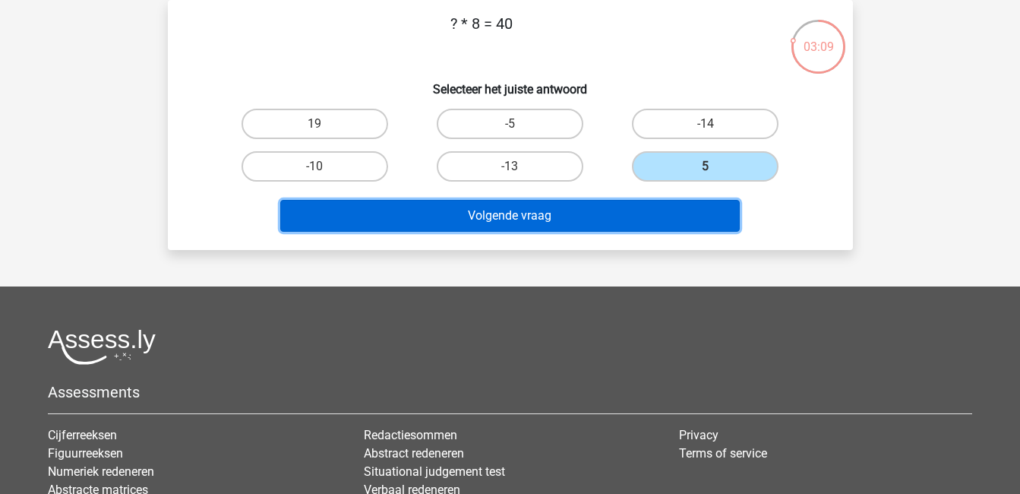
click at [631, 210] on button "Volgende vraag" at bounding box center [510, 216] width 460 height 32
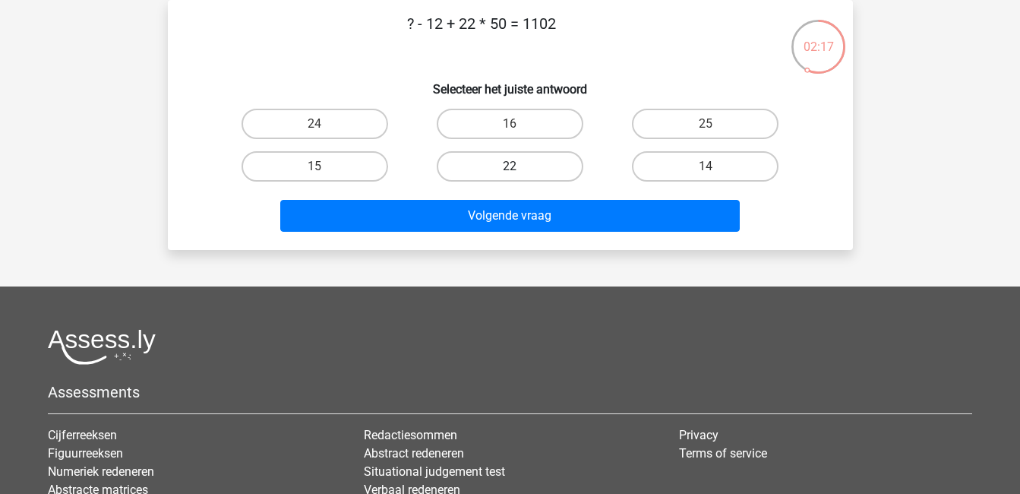
click at [517, 158] on label "22" at bounding box center [510, 166] width 147 height 30
click at [517, 166] on input "22" at bounding box center [515, 171] width 10 height 10
radio input "true"
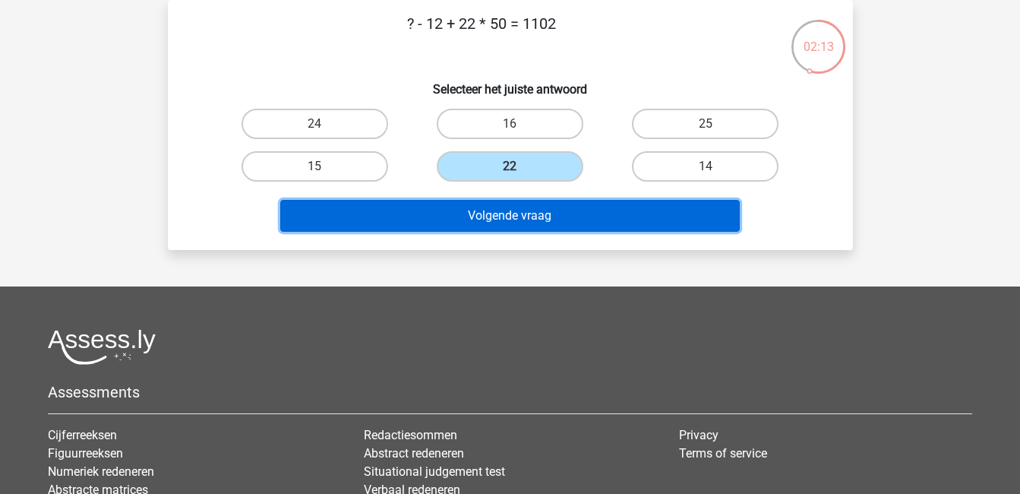
click at [501, 210] on button "Volgende vraag" at bounding box center [510, 216] width 460 height 32
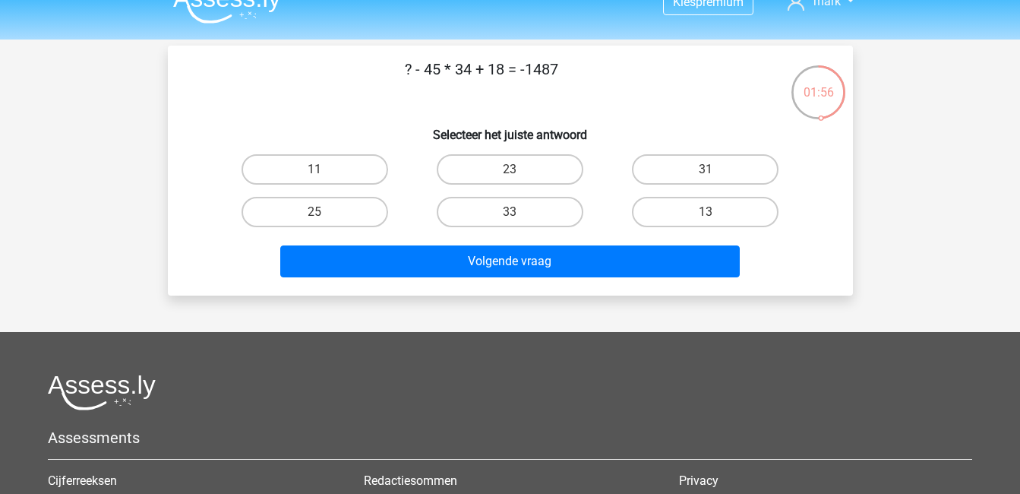
scroll to position [25, 0]
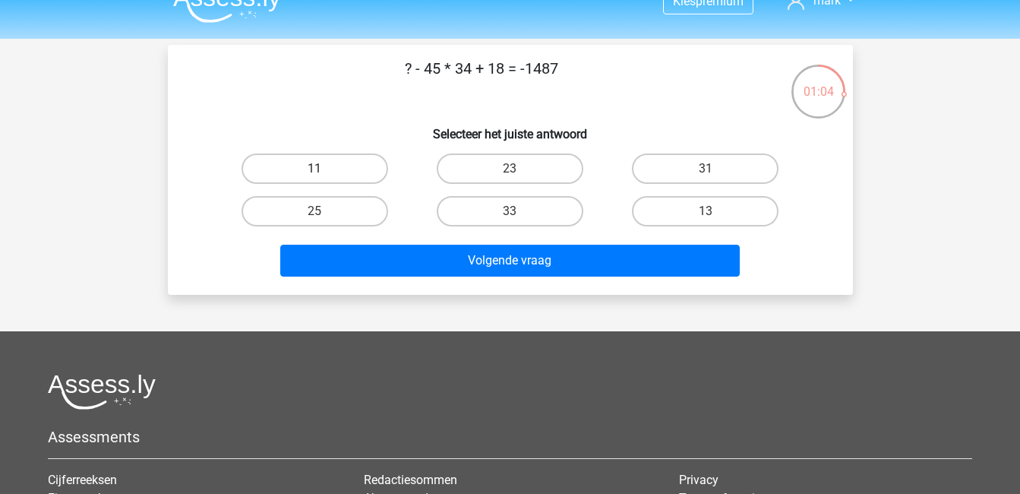
click at [334, 163] on label "11" at bounding box center [315, 168] width 147 height 30
click at [324, 169] on input "11" at bounding box center [320, 174] width 10 height 10
radio input "true"
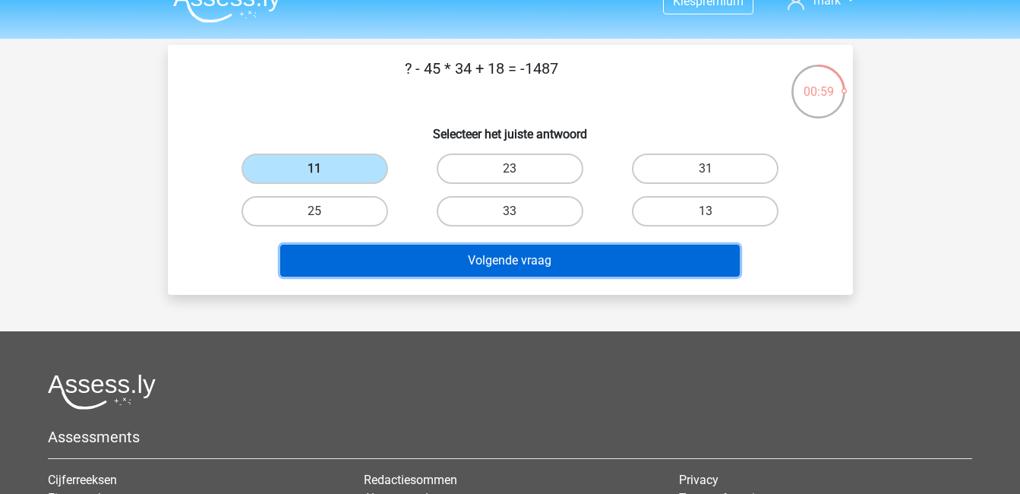
click at [440, 263] on button "Volgende vraag" at bounding box center [510, 261] width 460 height 32
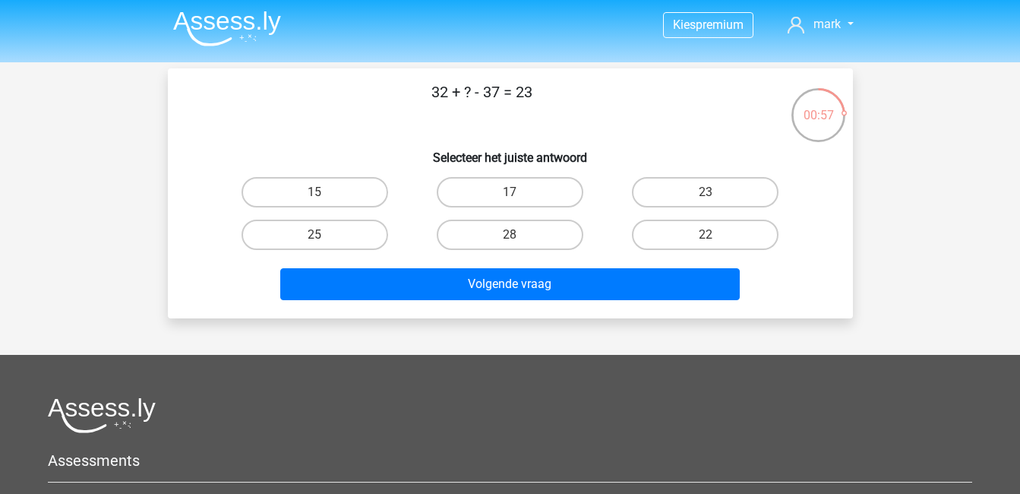
scroll to position [0, 0]
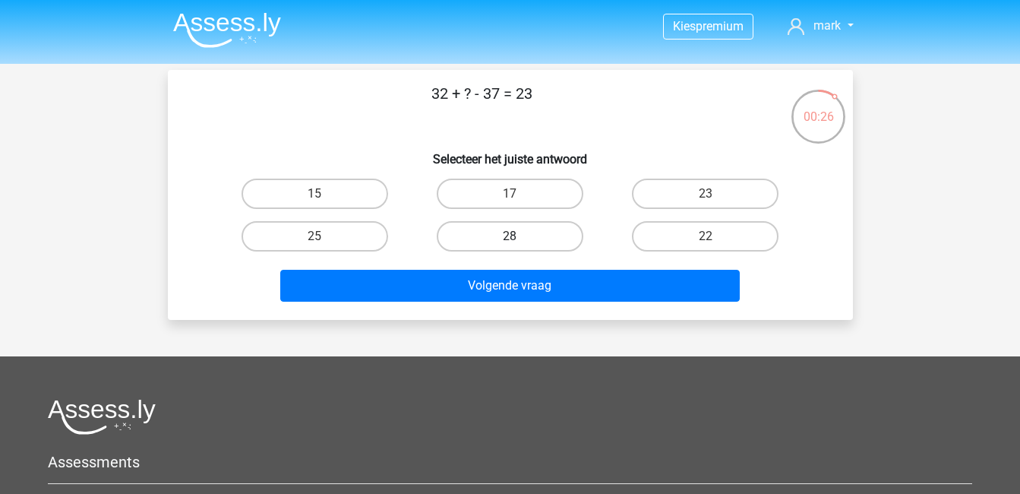
click at [492, 235] on label "28" at bounding box center [510, 236] width 147 height 30
click at [510, 236] on input "28" at bounding box center [515, 241] width 10 height 10
radio input "true"
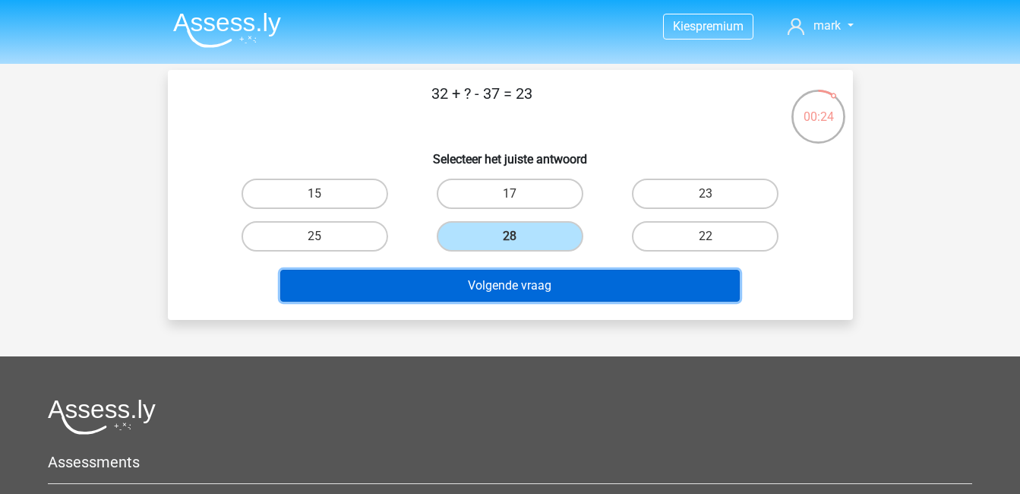
click at [501, 288] on button "Volgende vraag" at bounding box center [510, 286] width 460 height 32
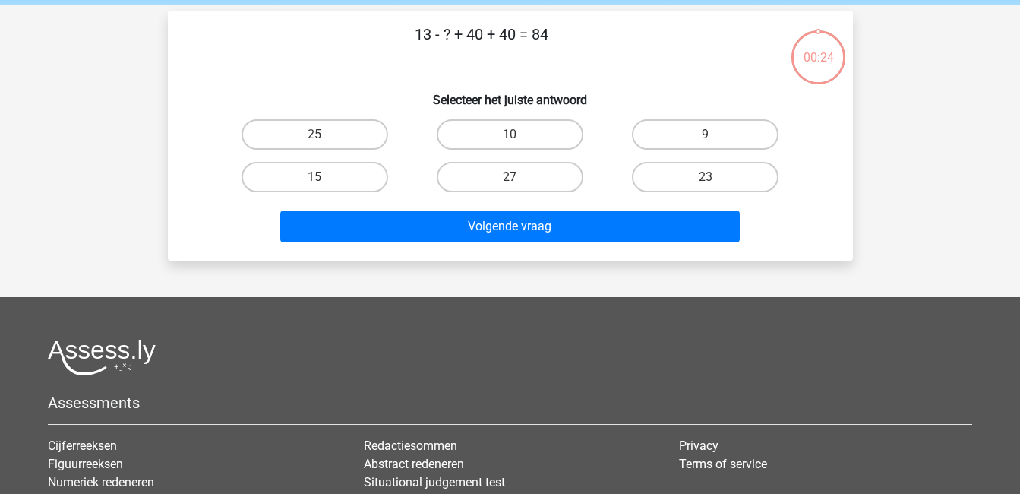
scroll to position [70, 0]
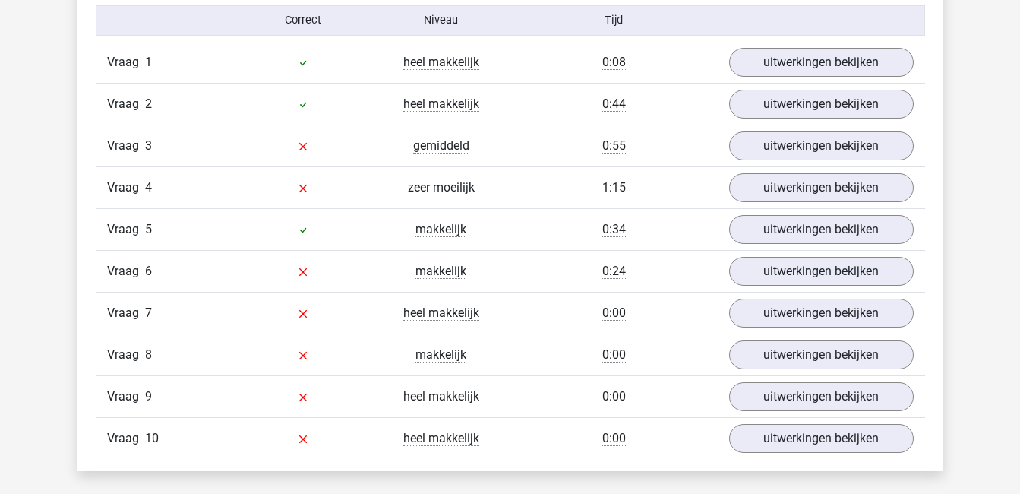
scroll to position [1268, 0]
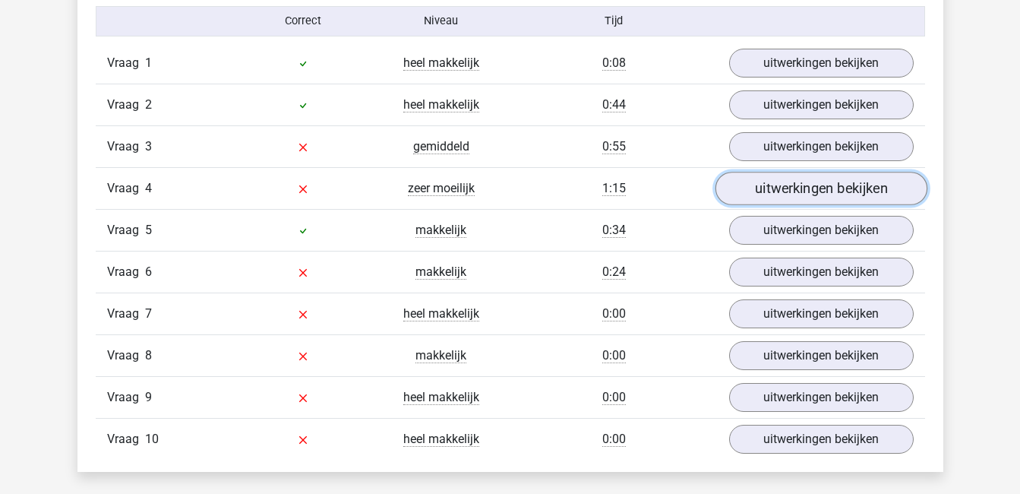
click at [773, 191] on link "uitwerkingen bekijken" at bounding box center [821, 188] width 212 height 33
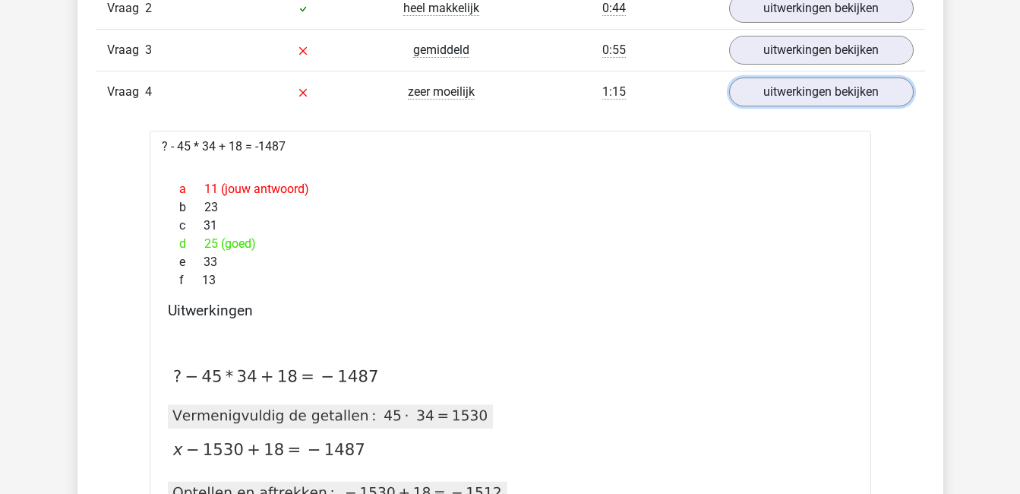
scroll to position [1361, 0]
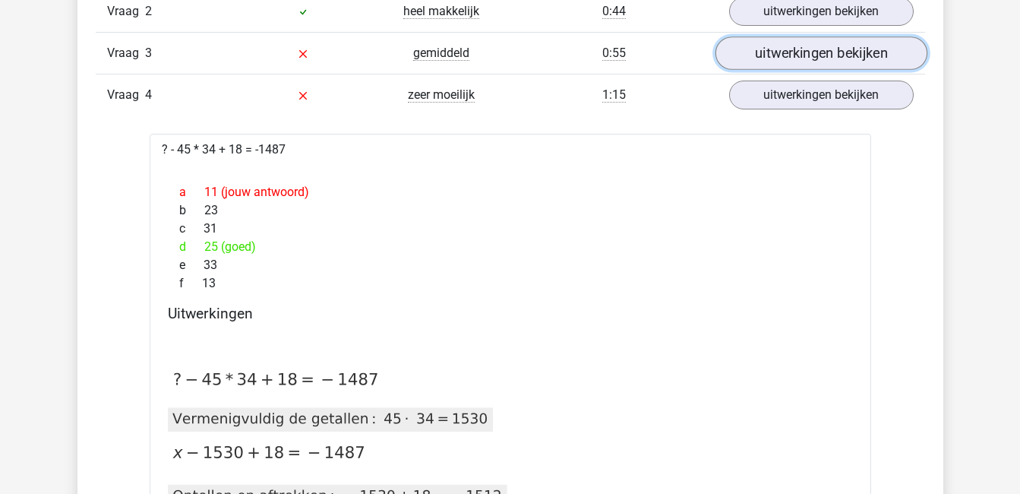
click at [796, 48] on link "uitwerkingen bekijken" at bounding box center [821, 52] width 212 height 33
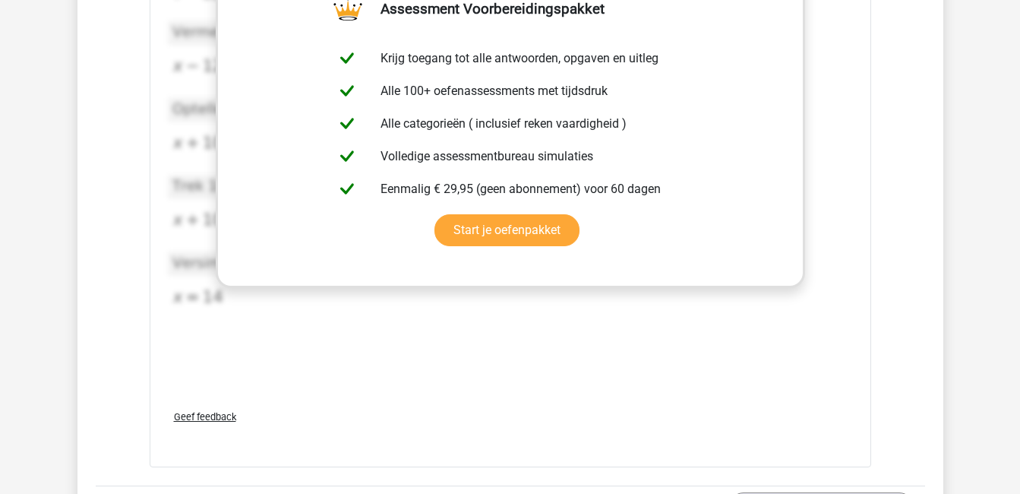
scroll to position [1764, 0]
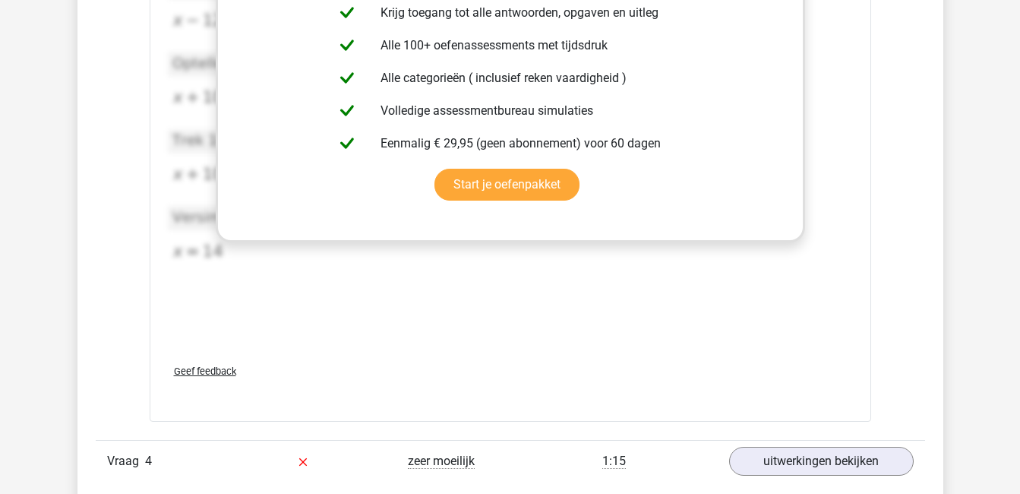
click at [629, 297] on div "[DATE]T12:00:08.004803 image/svg+xml Matplotlib v3.3.2, [URL][DOMAIN_NAME] *{st…" at bounding box center [510, 124] width 685 height 456
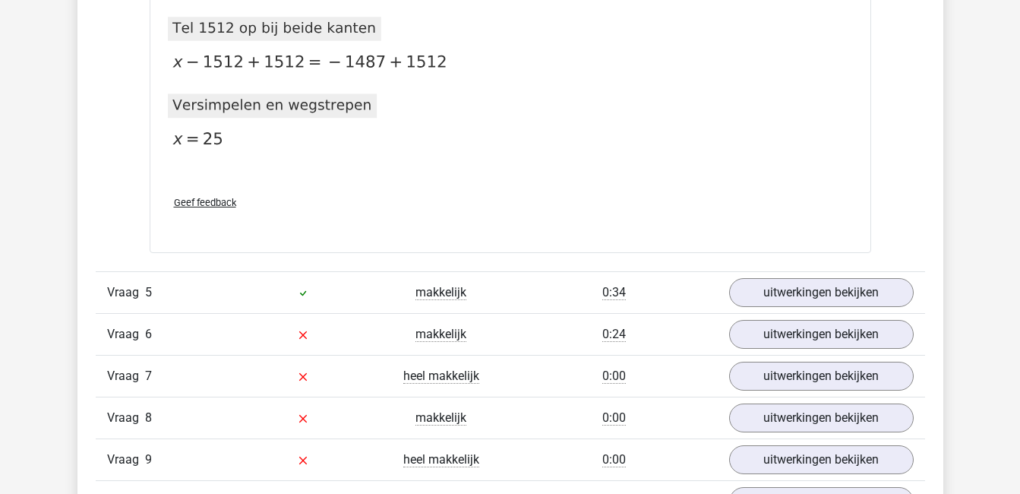
scroll to position [2680, 0]
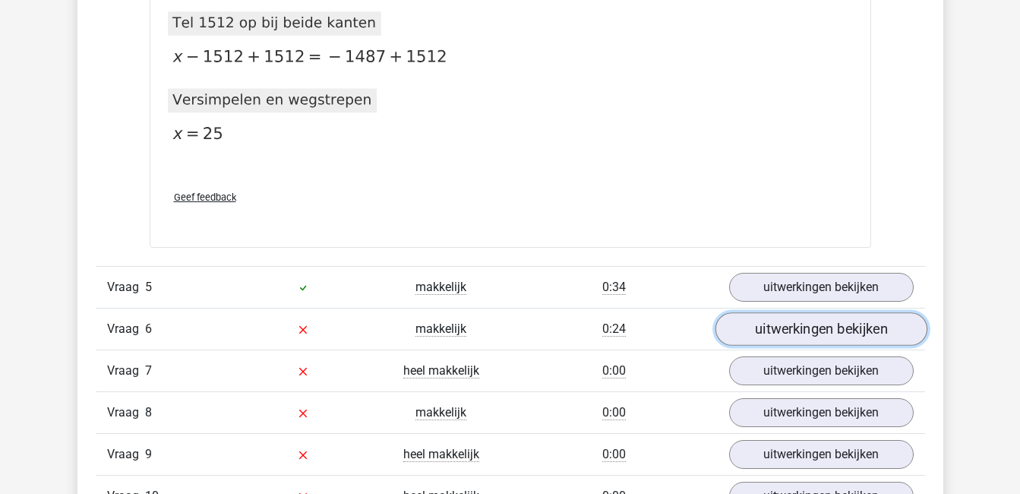
click at [815, 327] on link "uitwerkingen bekijken" at bounding box center [821, 328] width 212 height 33
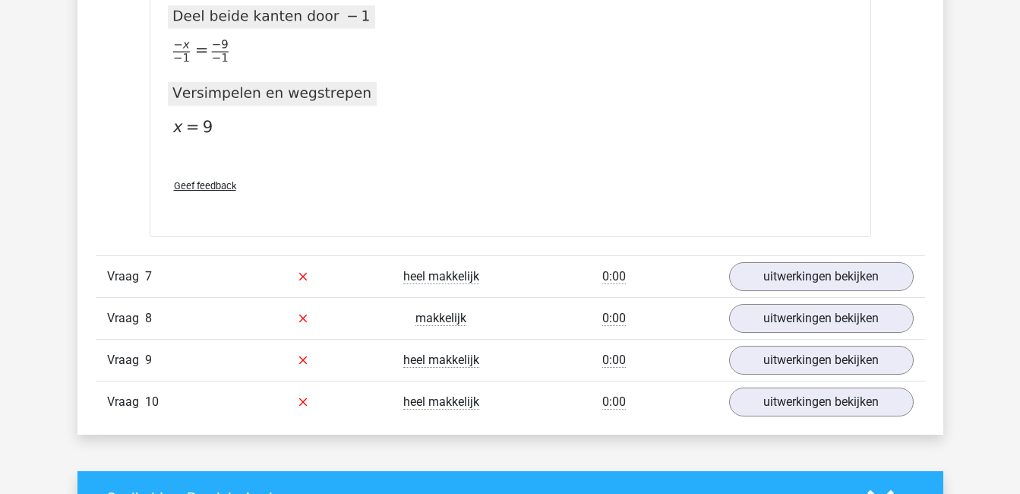
scroll to position [3625, 0]
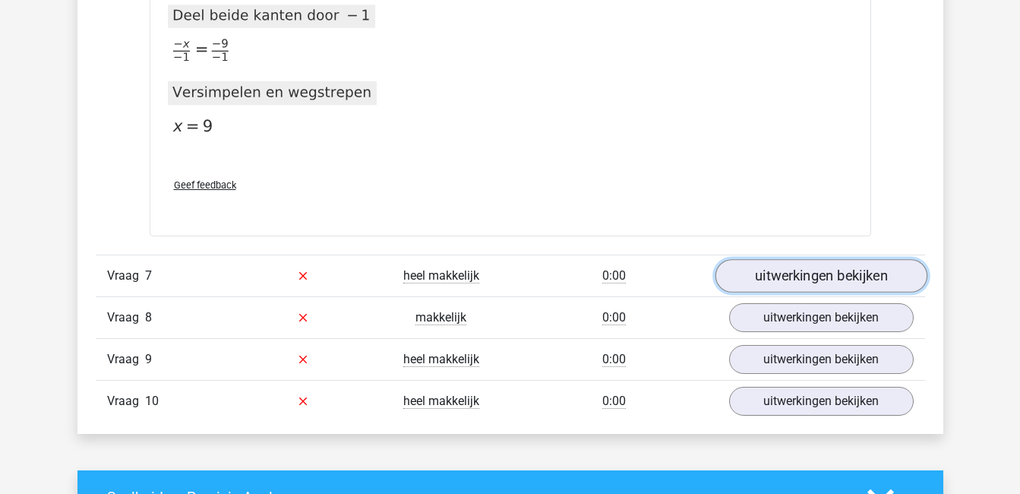
click at [828, 273] on link "uitwerkingen bekijken" at bounding box center [821, 275] width 212 height 33
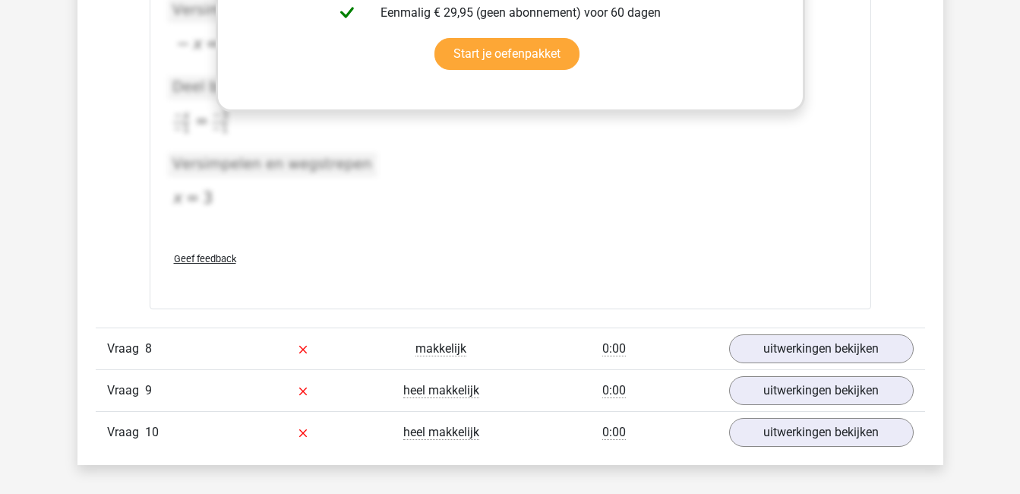
scroll to position [4382, 0]
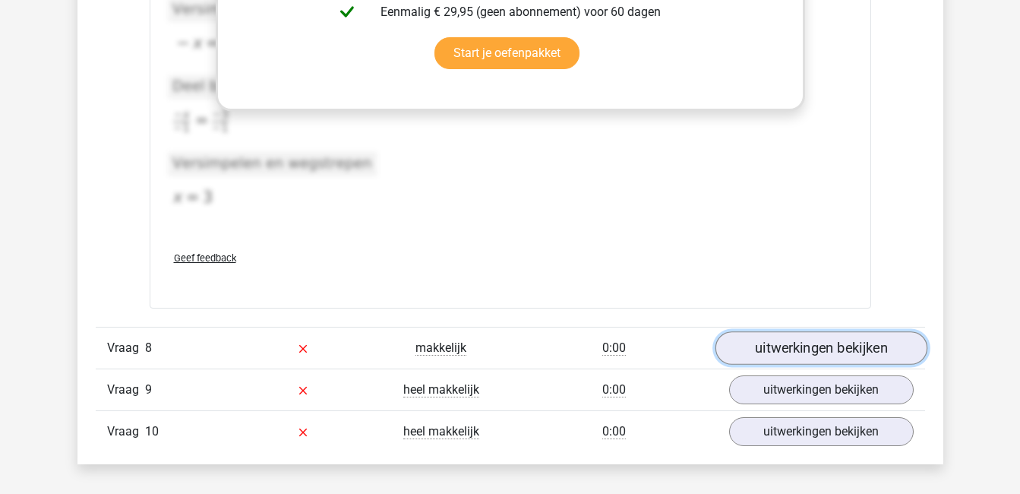
click at [824, 354] on link "uitwerkingen bekijken" at bounding box center [821, 347] width 212 height 33
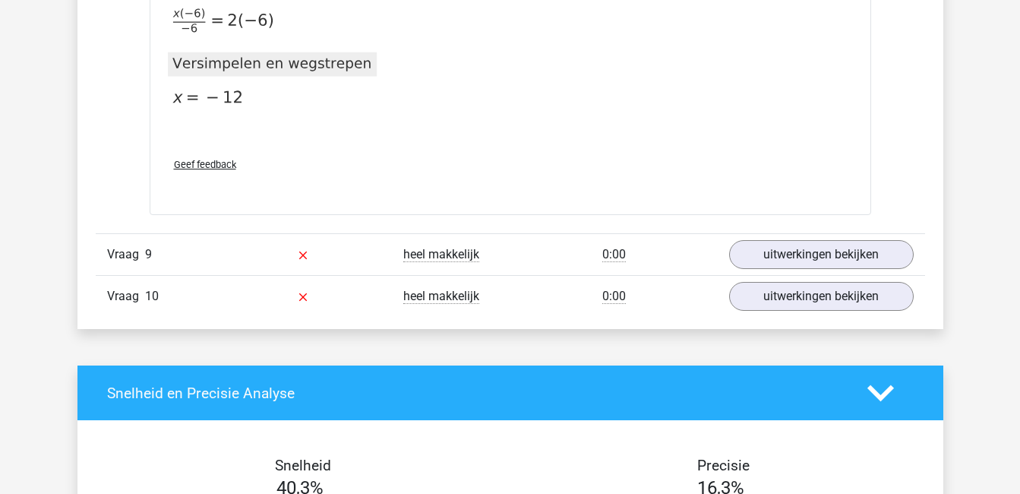
scroll to position [5068, 0]
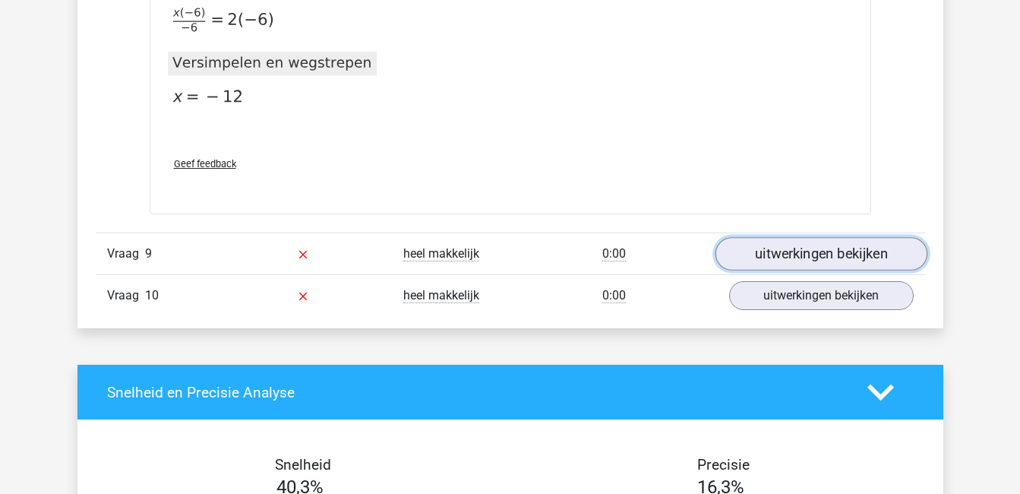
click at [834, 262] on link "uitwerkingen bekijken" at bounding box center [821, 253] width 212 height 33
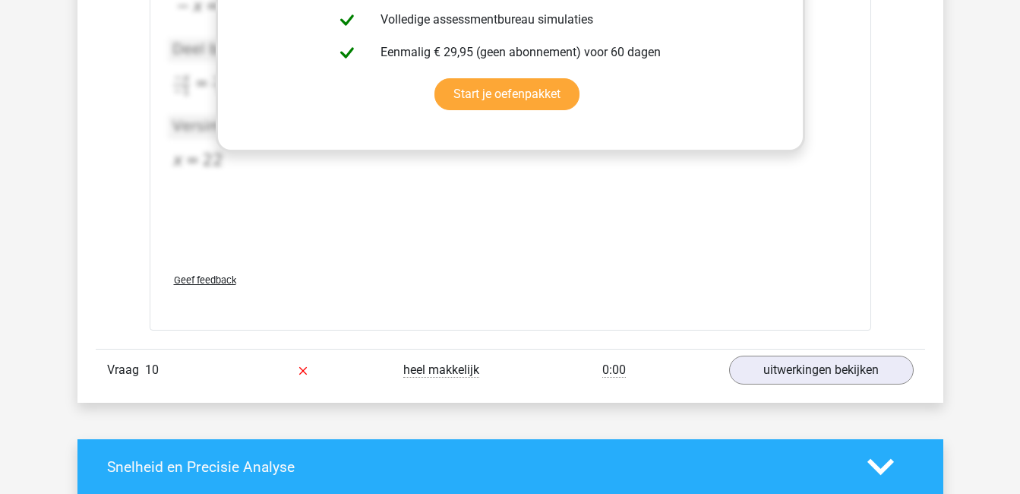
scroll to position [5772, 0]
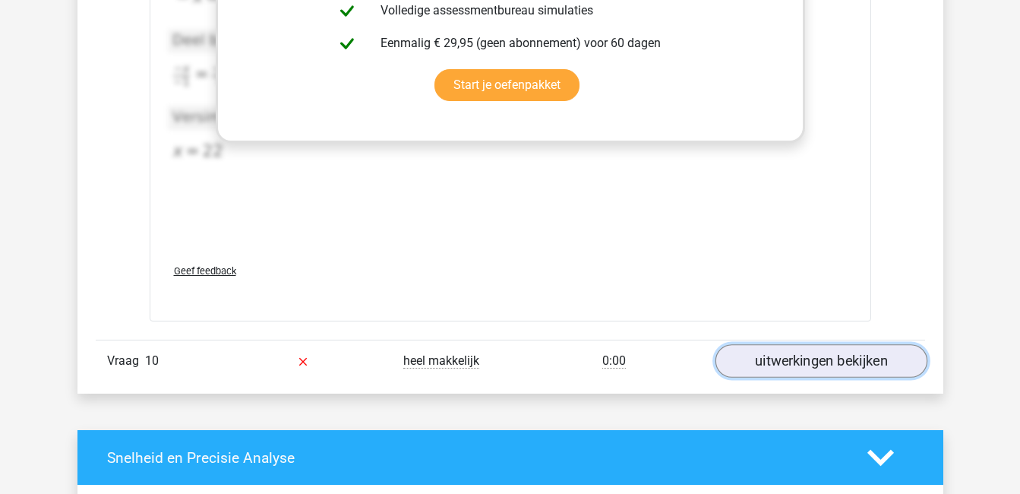
click at [820, 368] on link "uitwerkingen bekijken" at bounding box center [821, 360] width 212 height 33
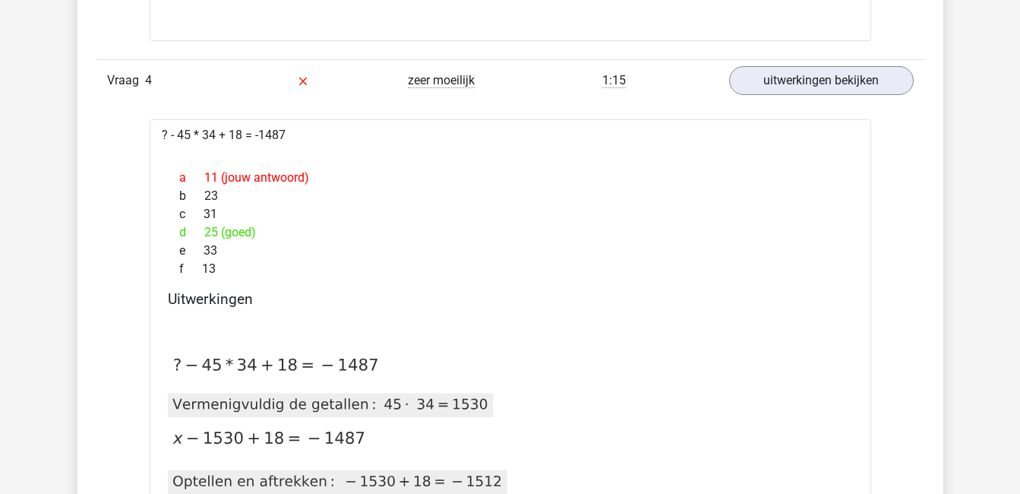
scroll to position [2145, 0]
